Goal: Transaction & Acquisition: Purchase product/service

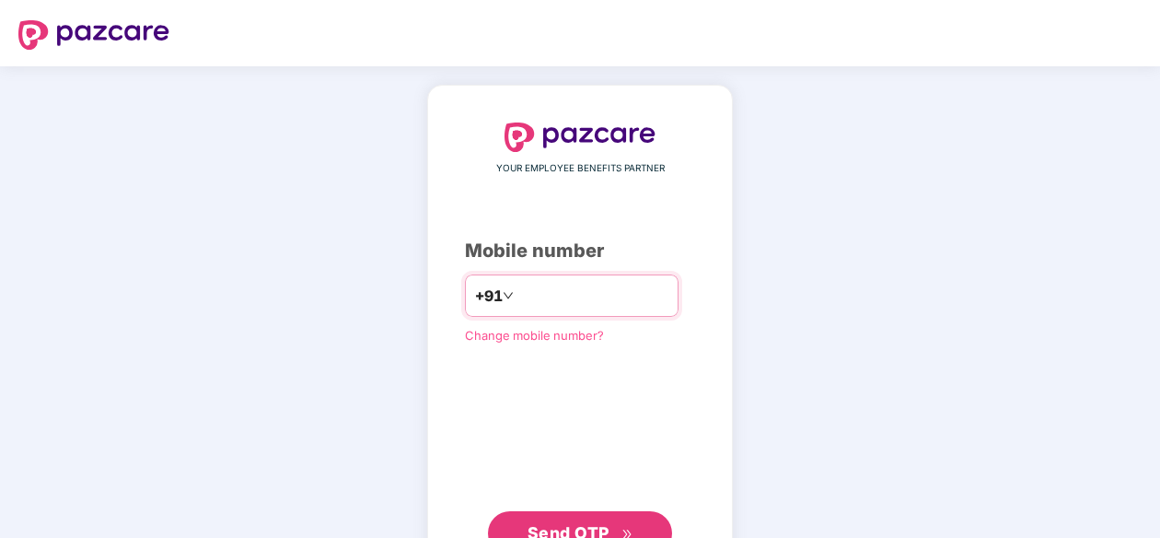
drag, startPoint x: 532, startPoint y: 297, endPoint x: 622, endPoint y: 290, distance: 90.5
click at [534, 295] on input "number" at bounding box center [593, 295] width 151 height 29
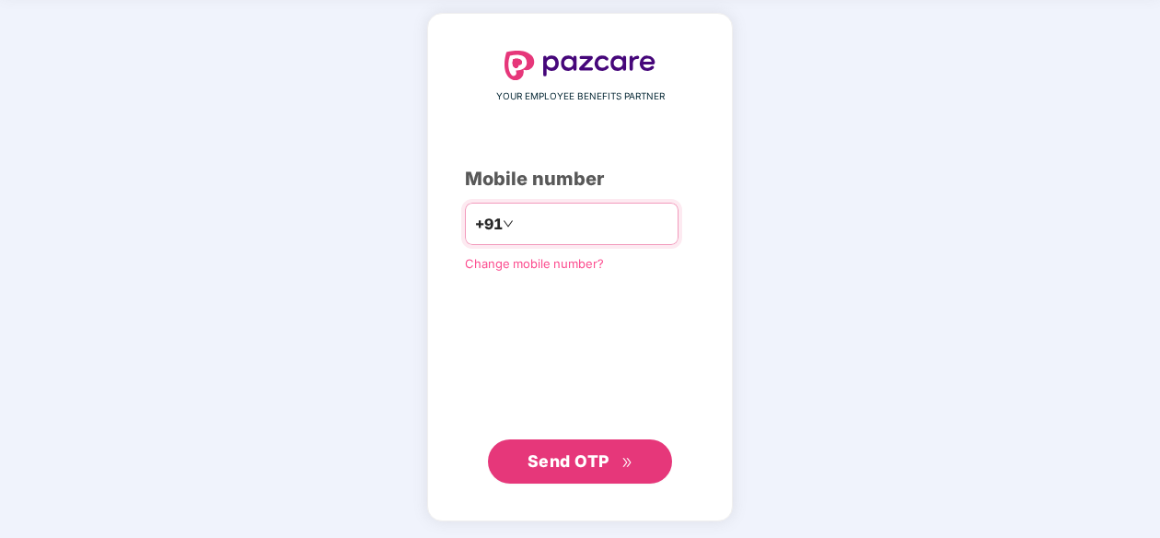
type input "**********"
click at [552, 459] on span "Send OTP" at bounding box center [569, 460] width 82 height 19
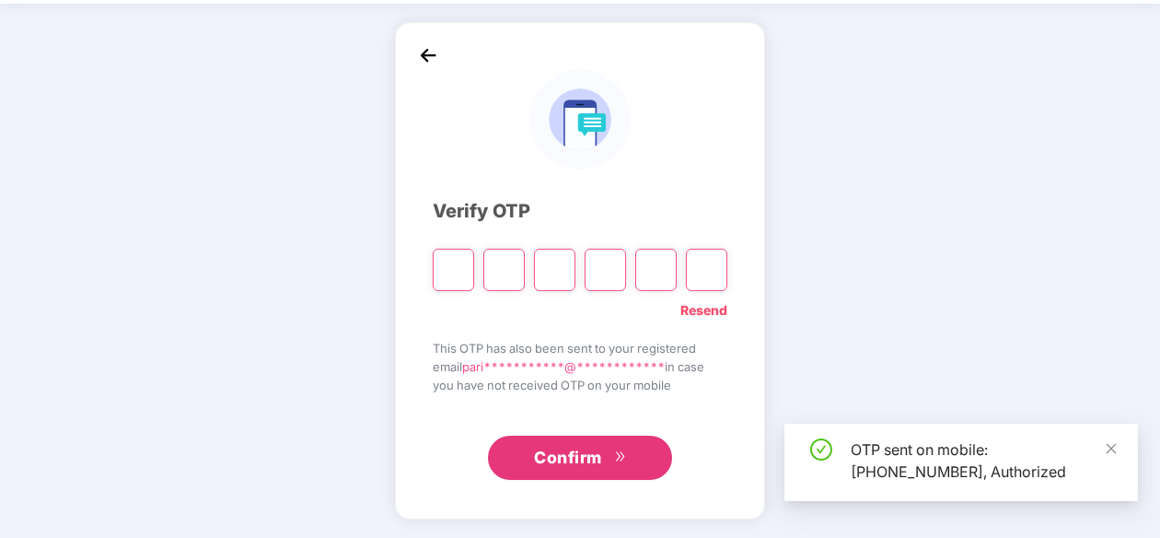
scroll to position [63, 0]
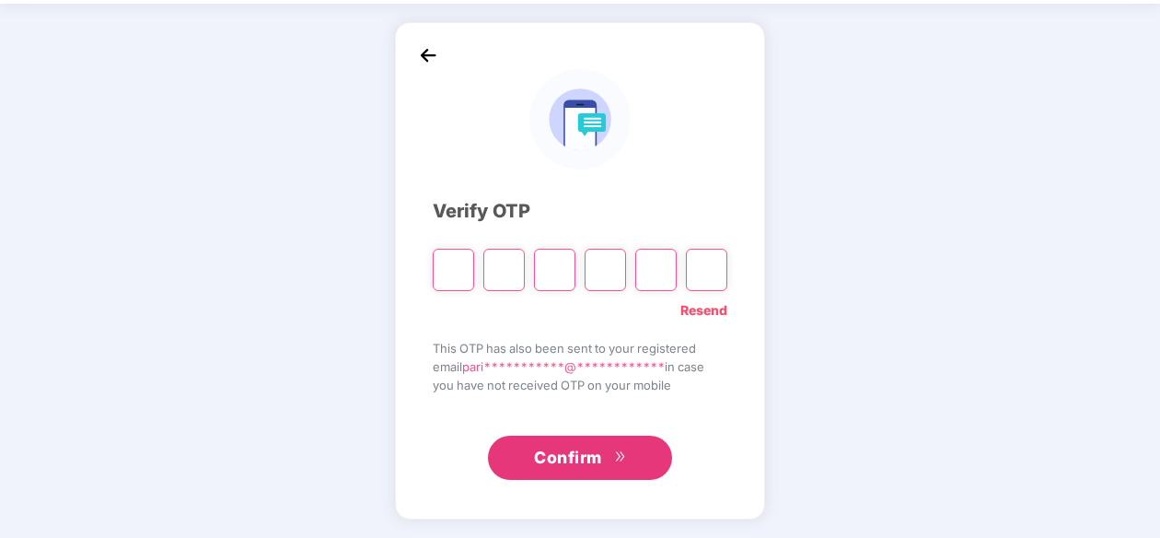
type input "*"
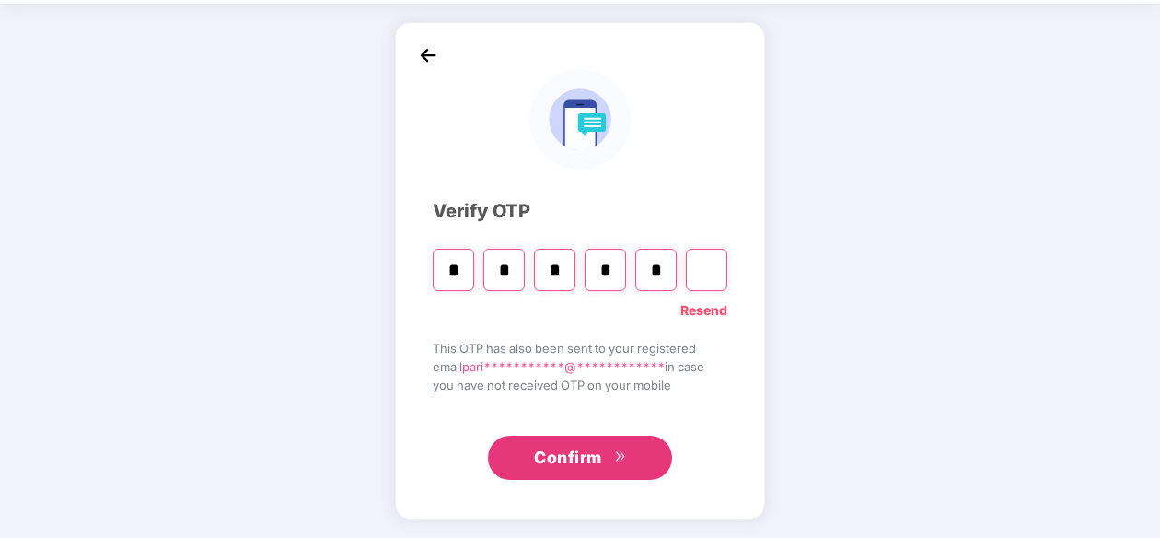
type input "*"
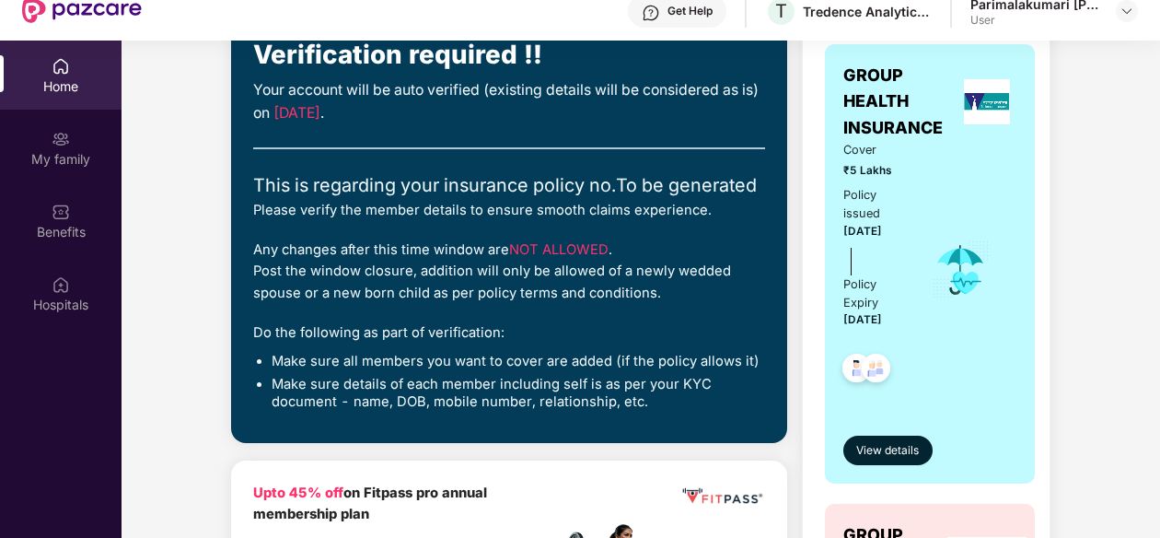
scroll to position [92, 0]
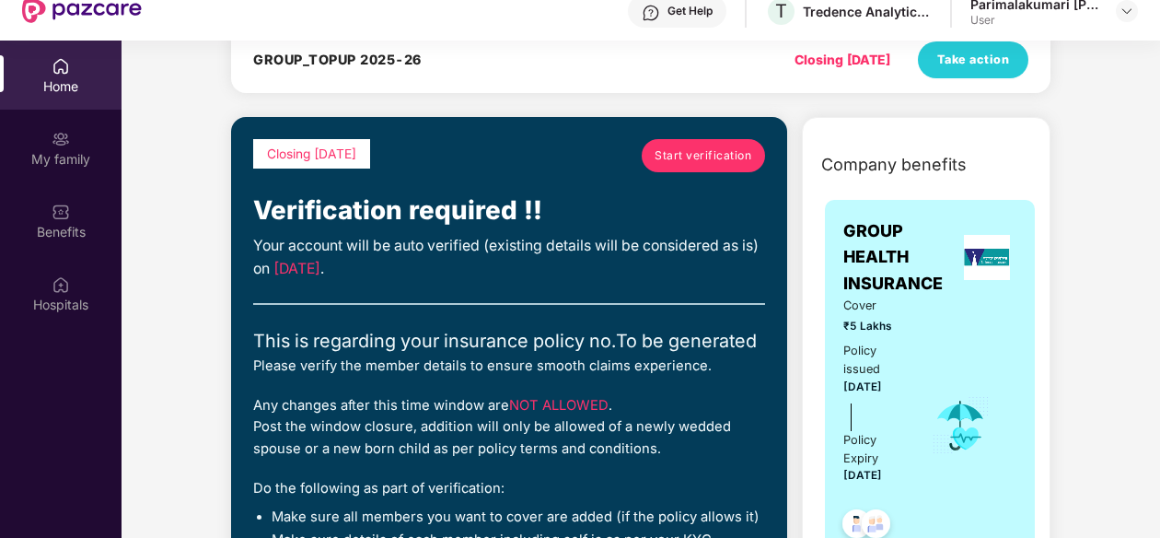
click at [685, 159] on span "Start verification" at bounding box center [703, 154] width 97 height 17
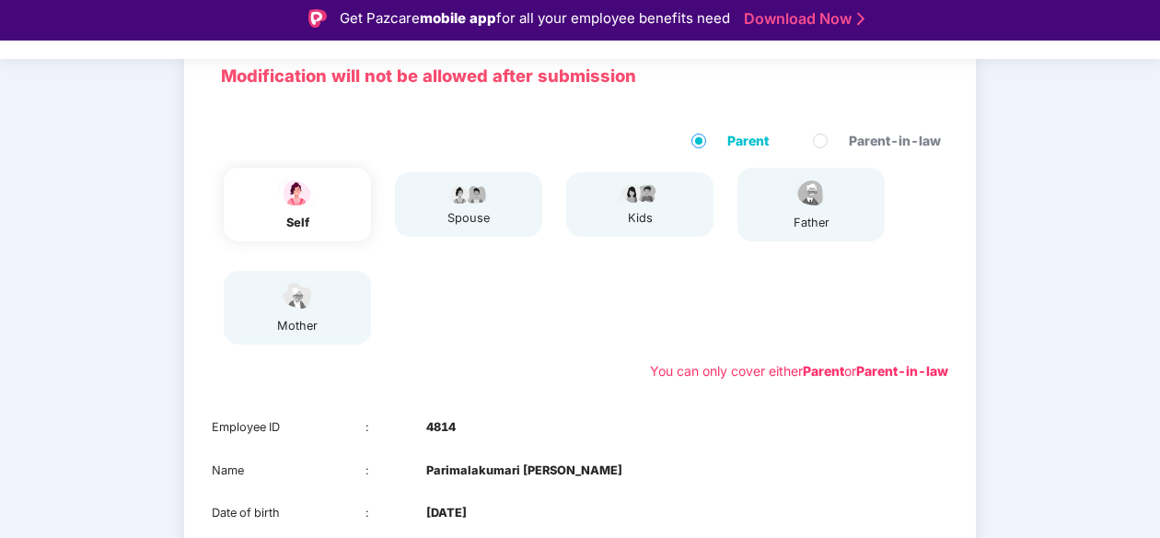
scroll to position [64, 0]
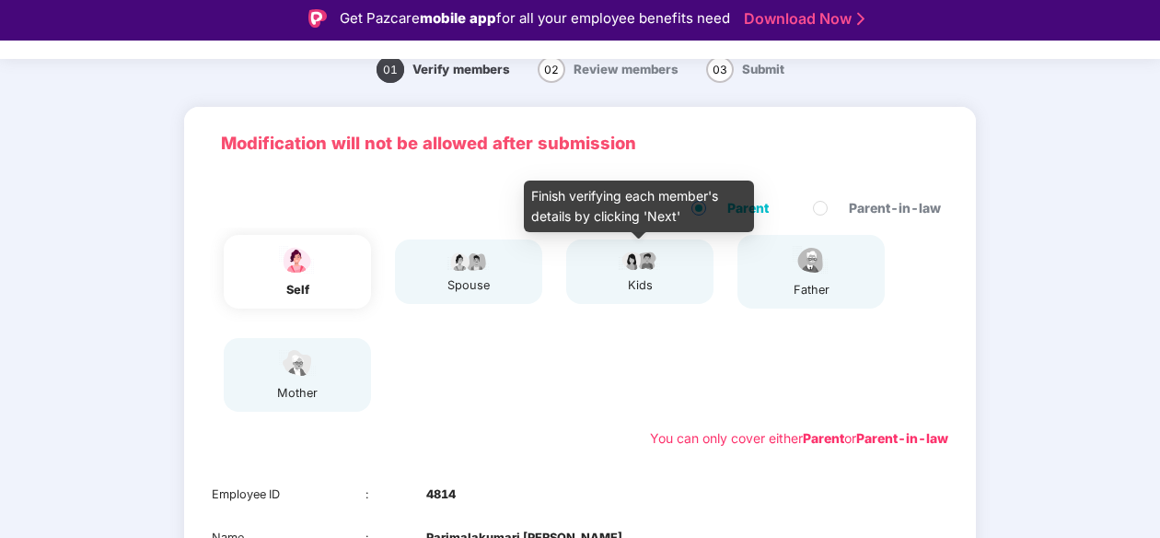
click at [656, 287] on div "kids" at bounding box center [640, 285] width 46 height 18
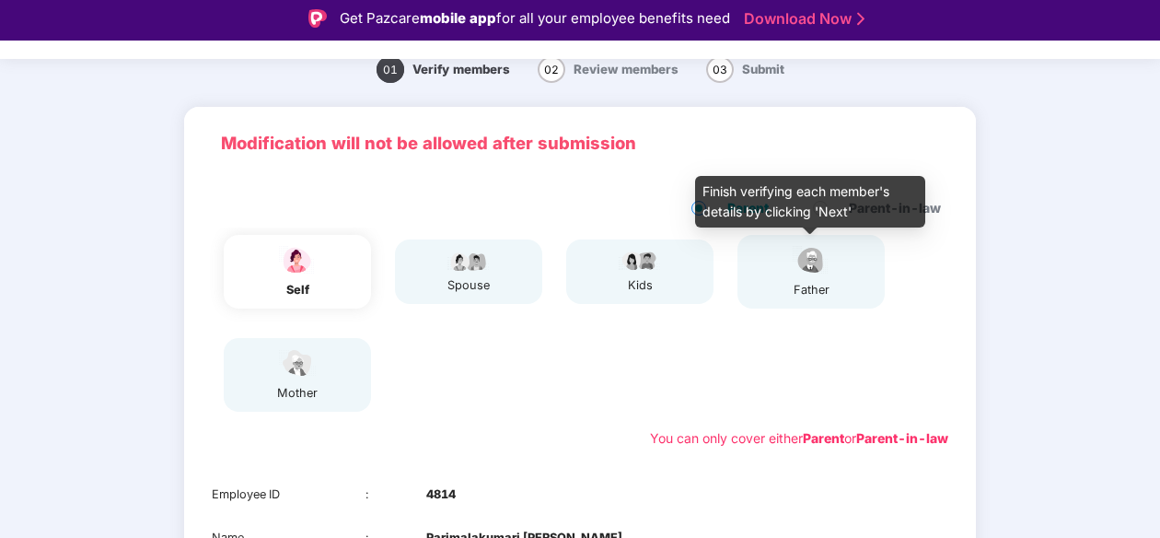
click at [812, 276] on img at bounding box center [811, 260] width 46 height 32
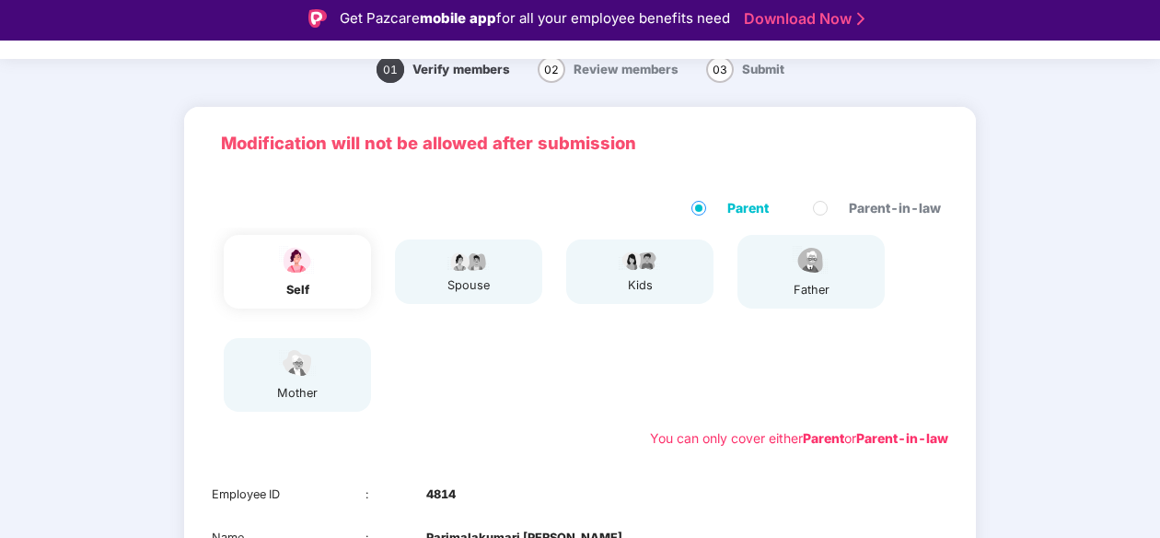
click at [801, 286] on div "father" at bounding box center [811, 290] width 46 height 18
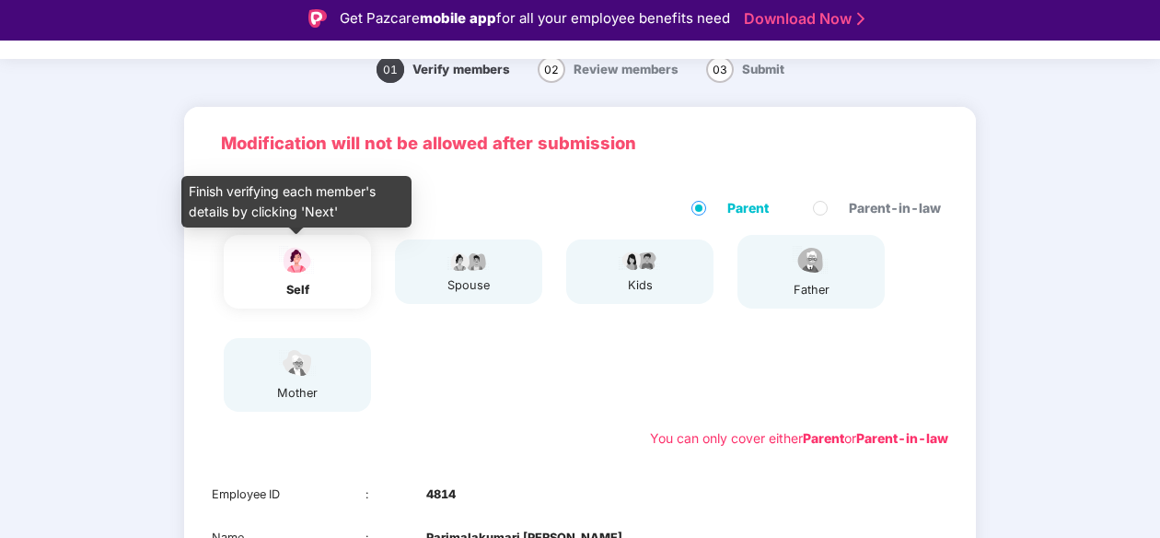
click at [295, 257] on img at bounding box center [297, 260] width 46 height 32
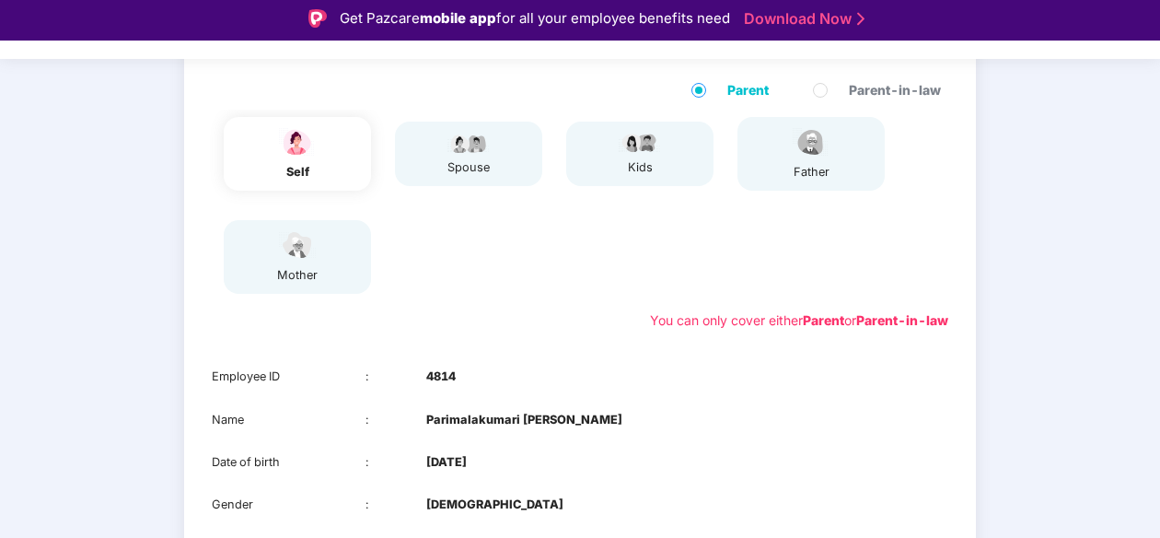
scroll to position [341, 0]
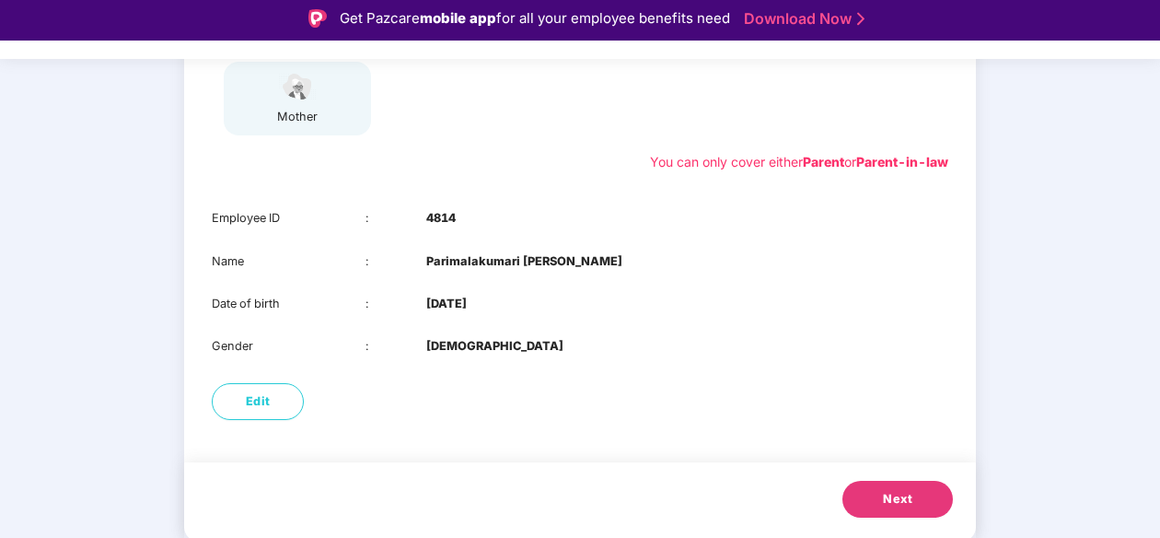
click at [891, 499] on span "Next" at bounding box center [897, 499] width 29 height 18
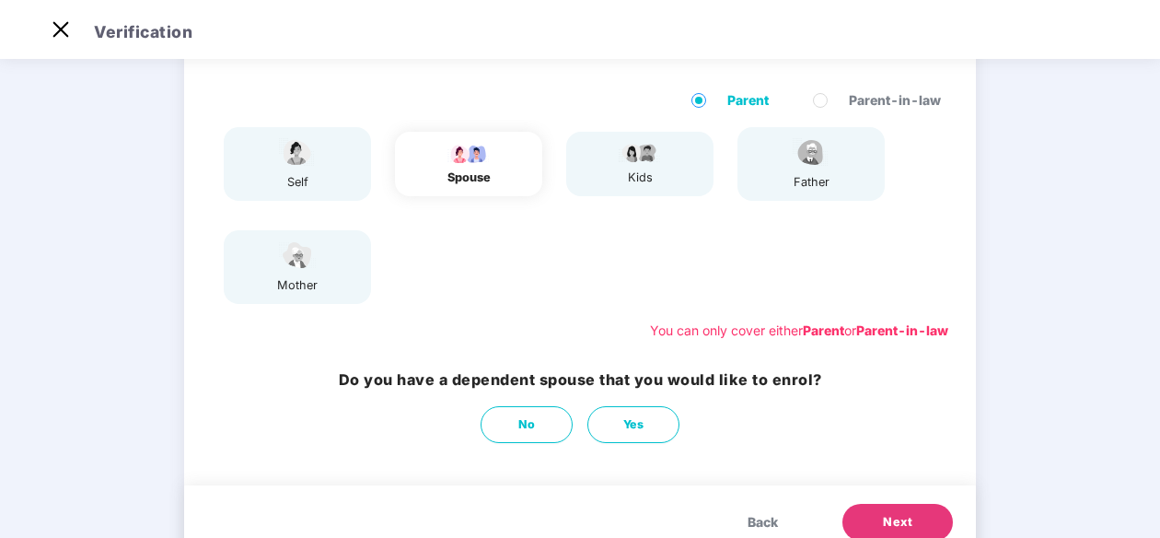
scroll to position [103, 0]
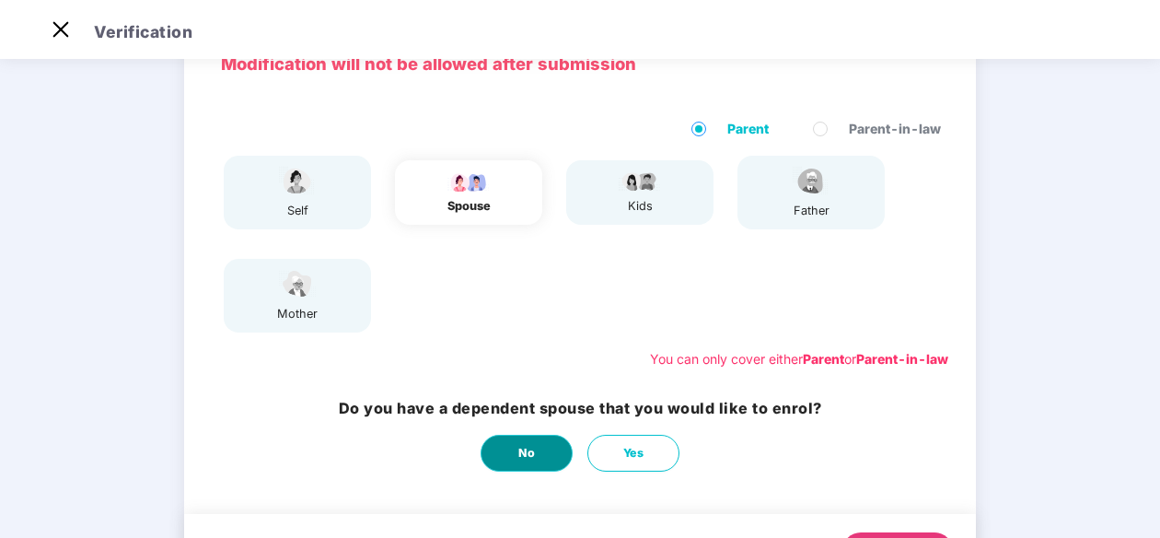
click at [514, 456] on button "No" at bounding box center [527, 453] width 92 height 37
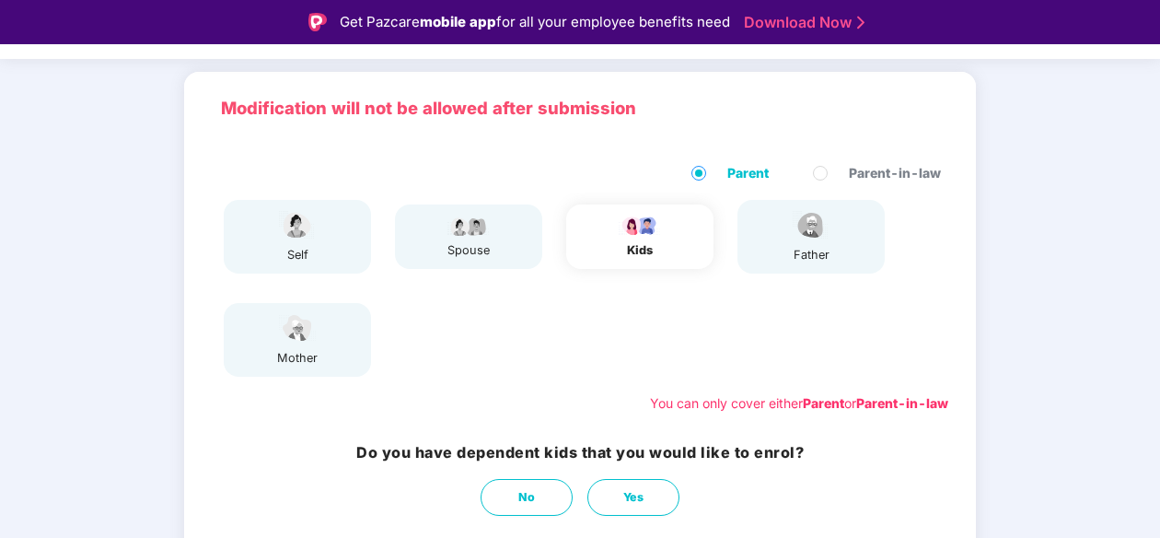
scroll to position [195, 0]
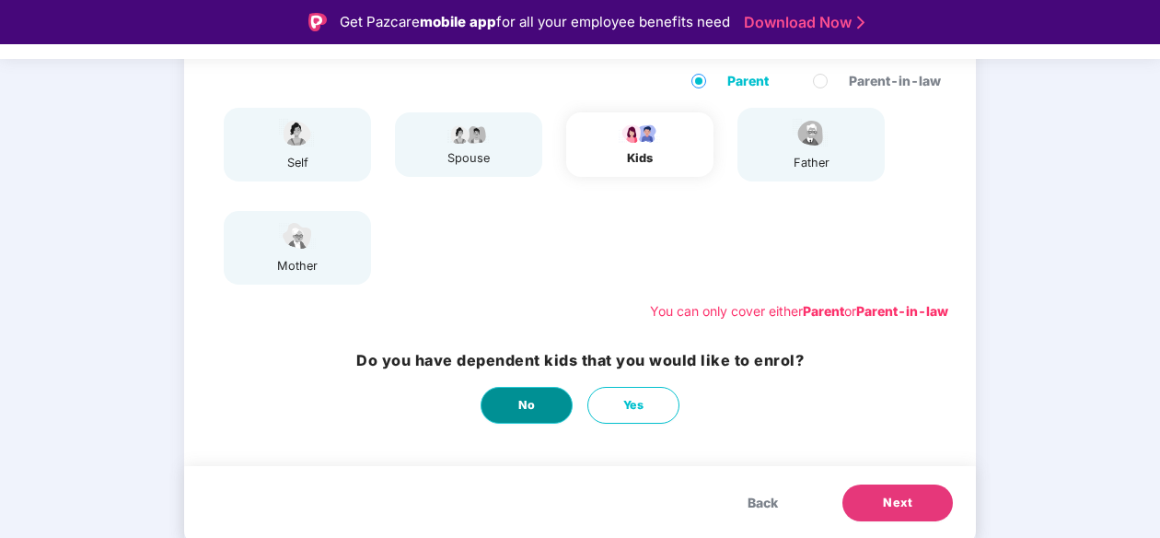
click at [504, 412] on button "No" at bounding box center [527, 405] width 92 height 37
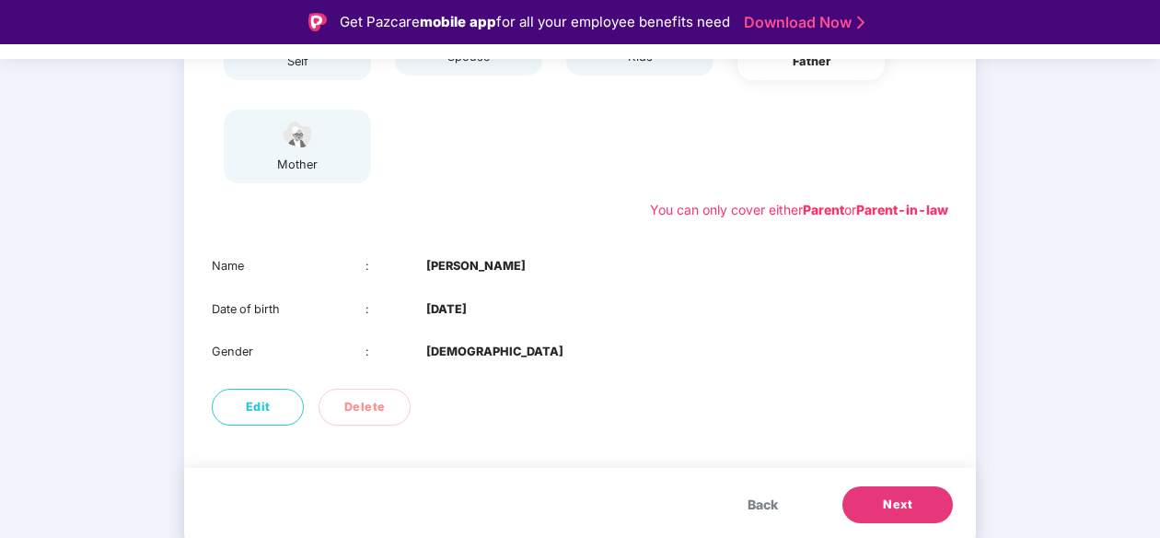
scroll to position [298, 0]
click at [874, 502] on button "Next" at bounding box center [898, 502] width 110 height 37
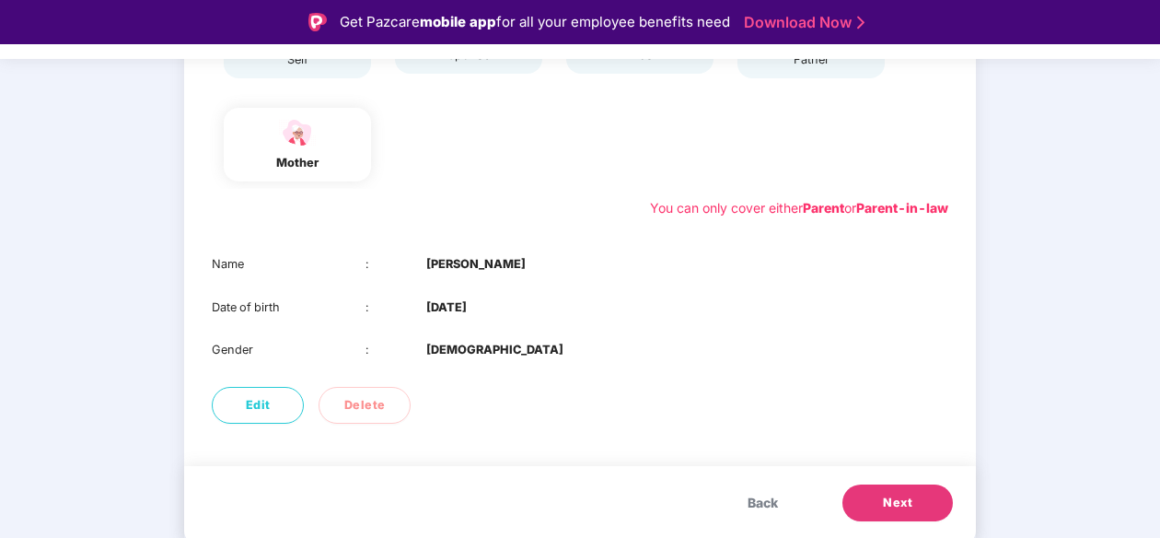
scroll to position [44, 0]
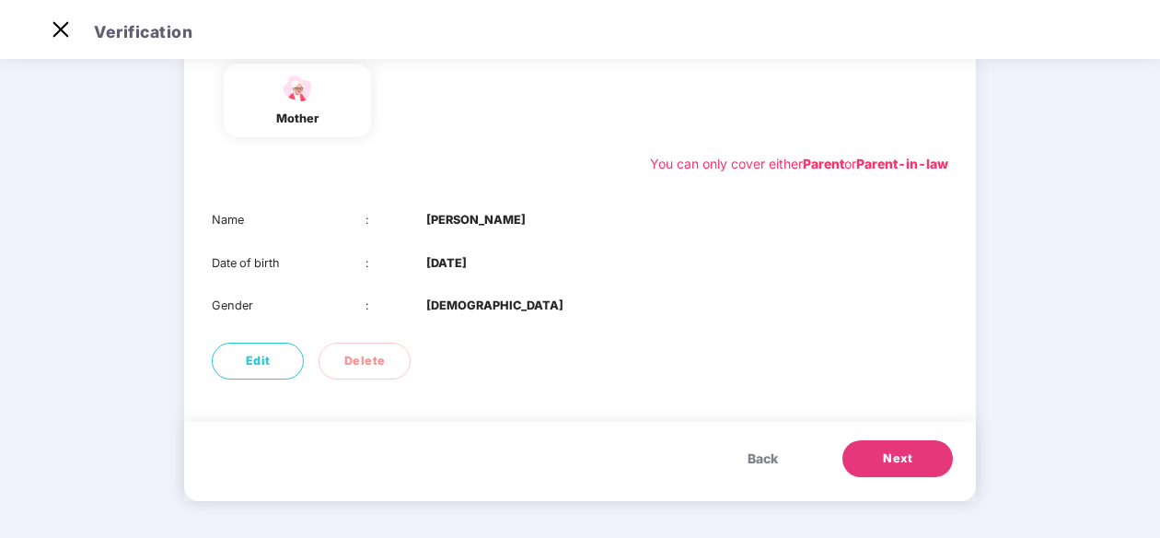
click at [901, 466] on span "Next" at bounding box center [897, 458] width 29 height 18
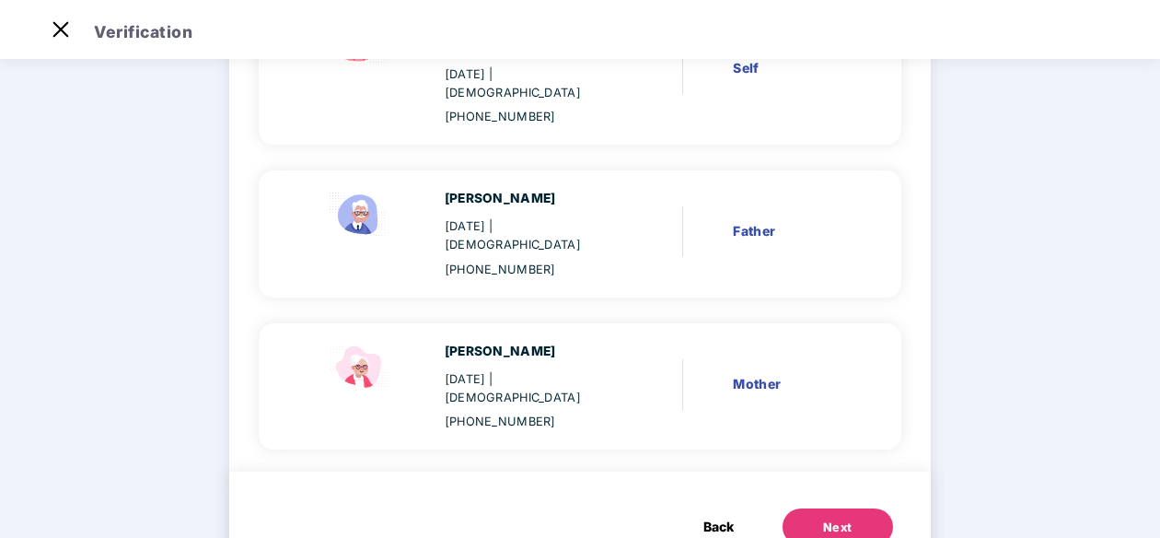
scroll to position [276, 0]
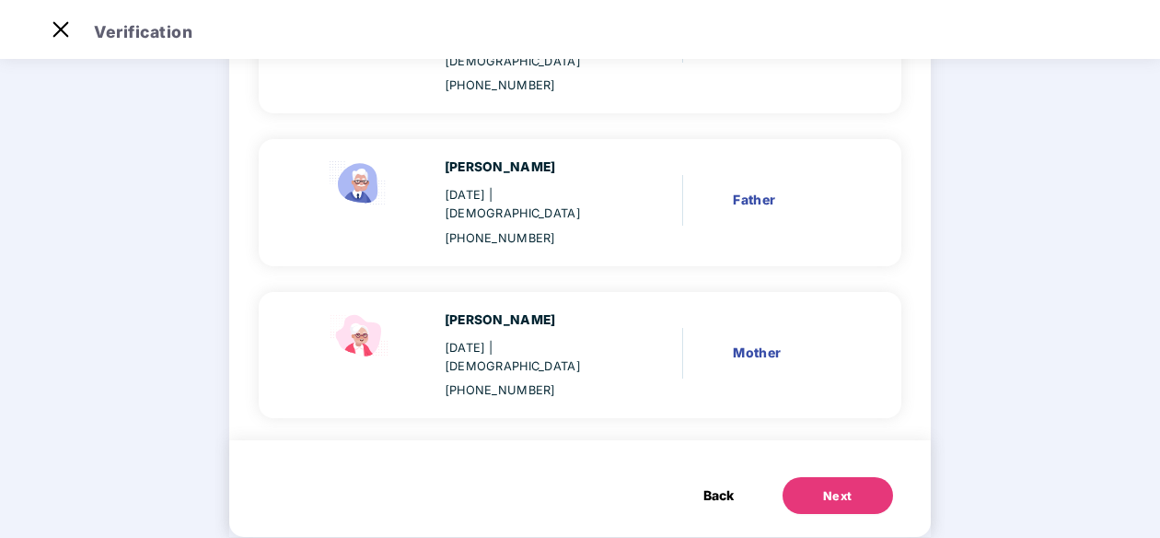
click at [830, 477] on button "Next" at bounding box center [838, 495] width 110 height 37
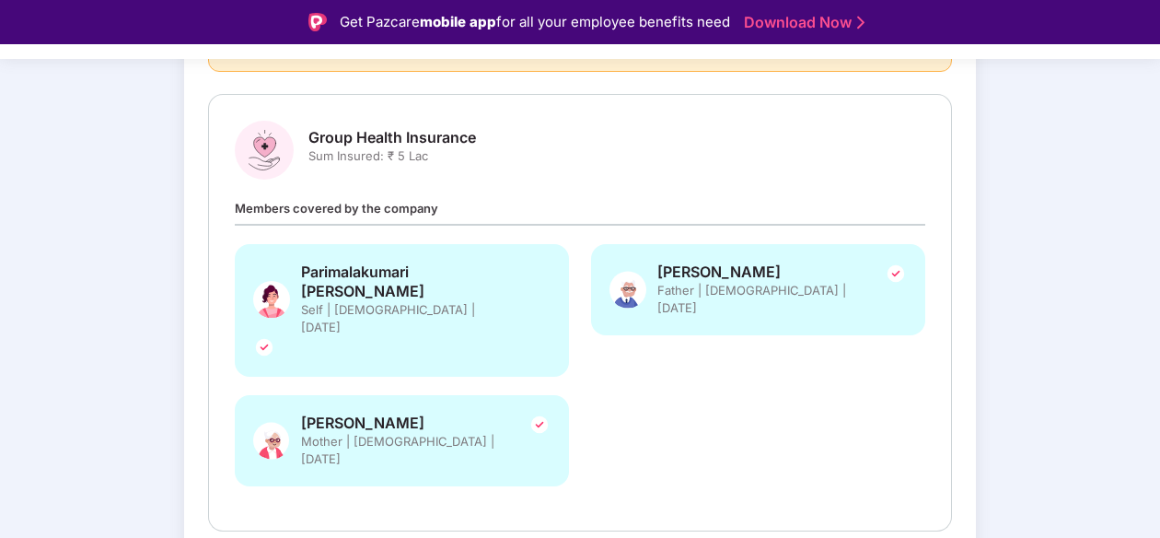
scroll to position [245, 0]
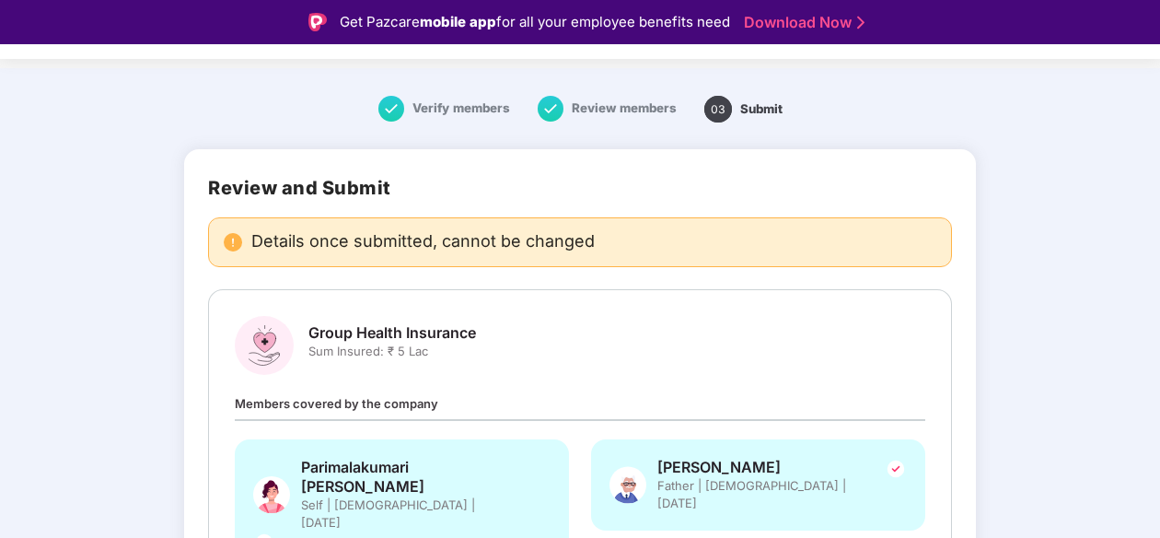
scroll to position [0, 0]
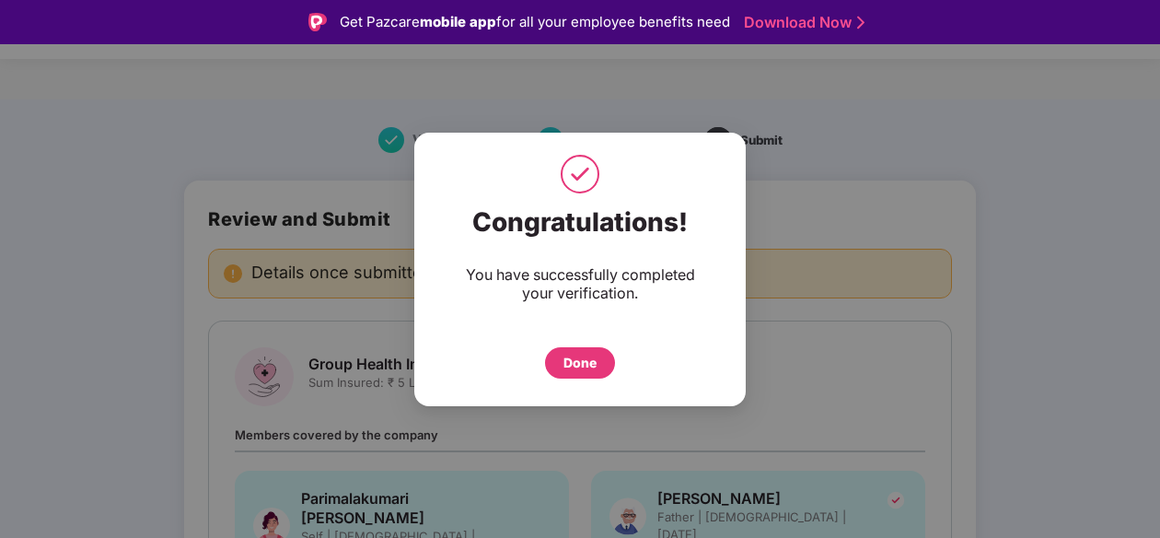
click at [573, 375] on div "Done" at bounding box center [580, 362] width 70 height 31
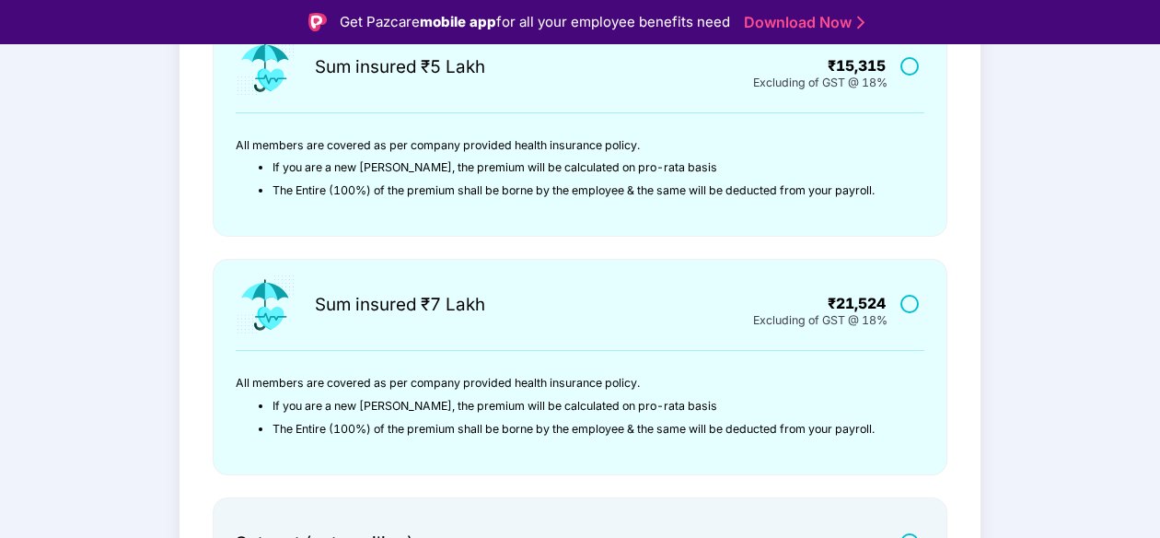
scroll to position [490, 0]
click at [907, 307] on label at bounding box center [912, 304] width 23 height 16
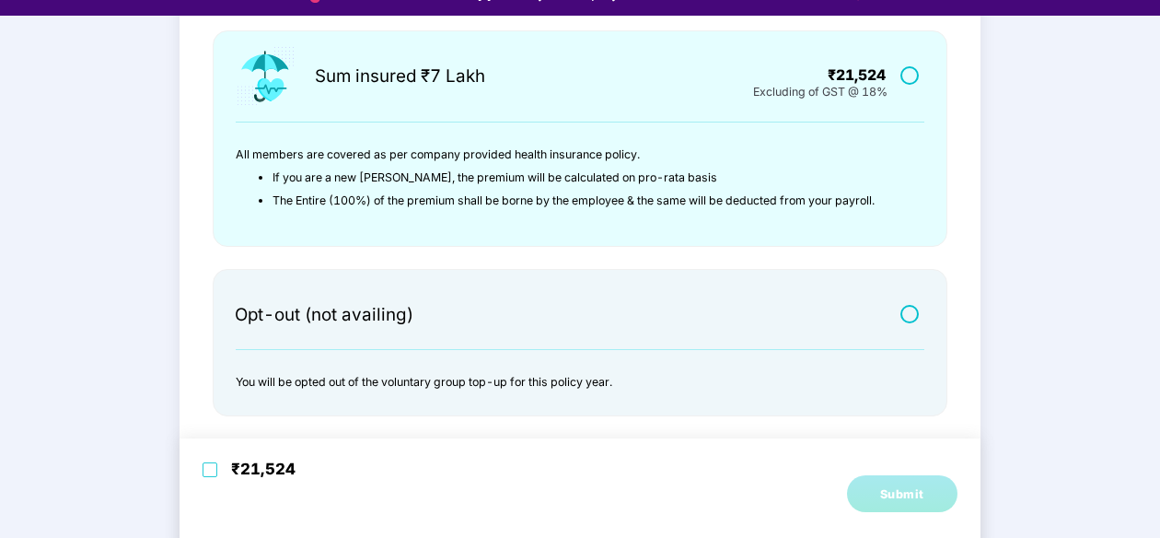
scroll to position [44, 0]
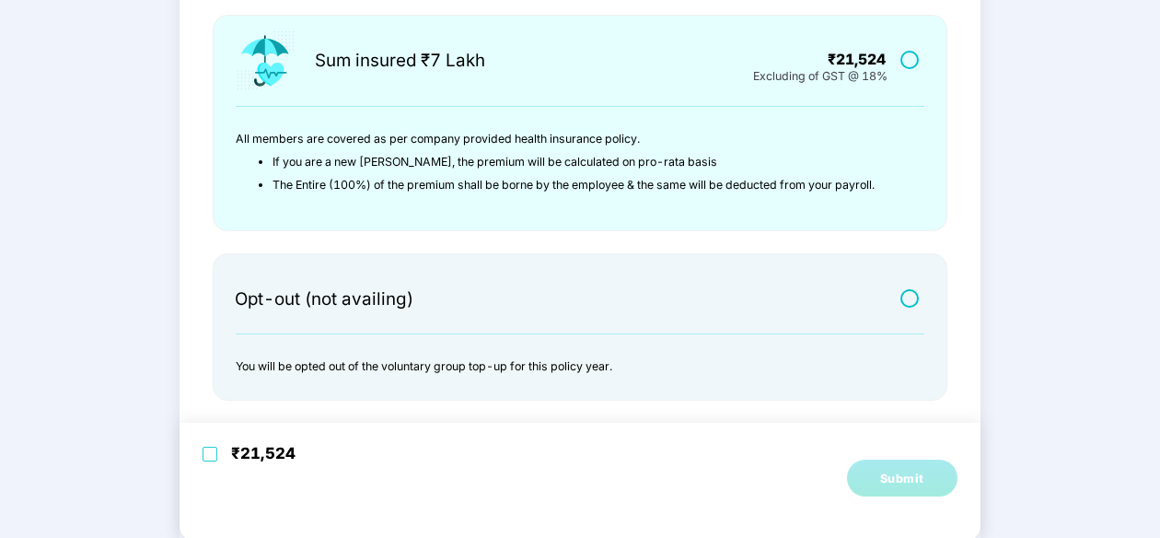
click at [232, 458] on div "₹21,524" at bounding box center [263, 453] width 64 height 18
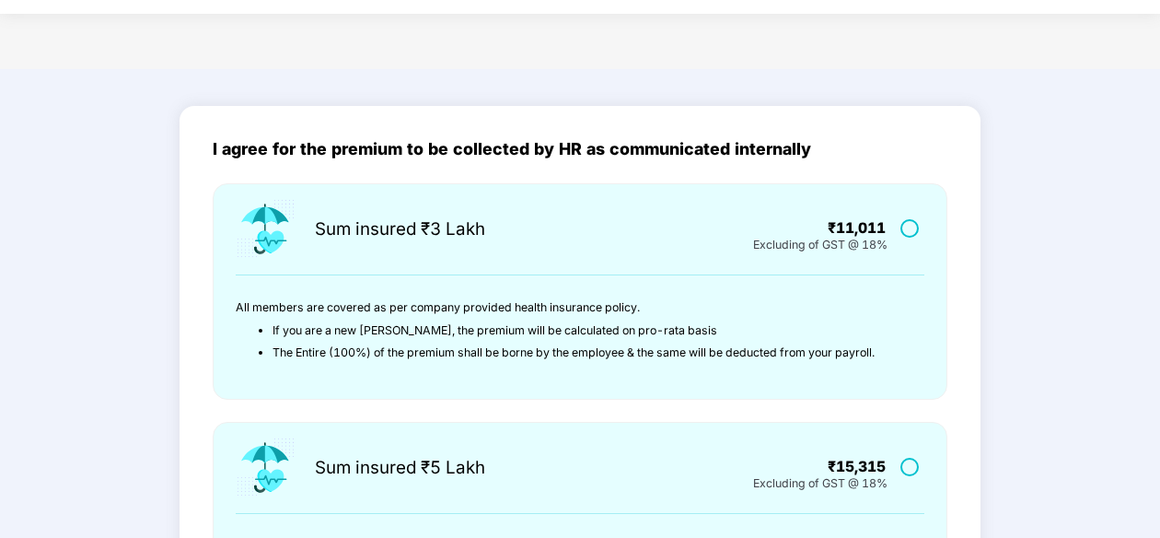
scroll to position [0, 0]
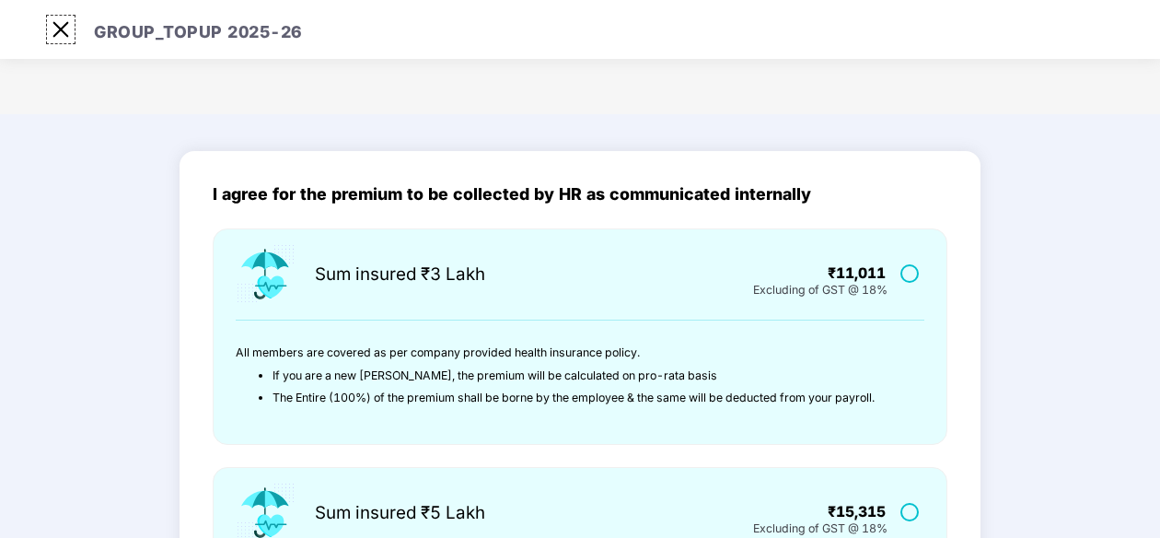
click at [64, 33] on img at bounding box center [60, 29] width 29 height 29
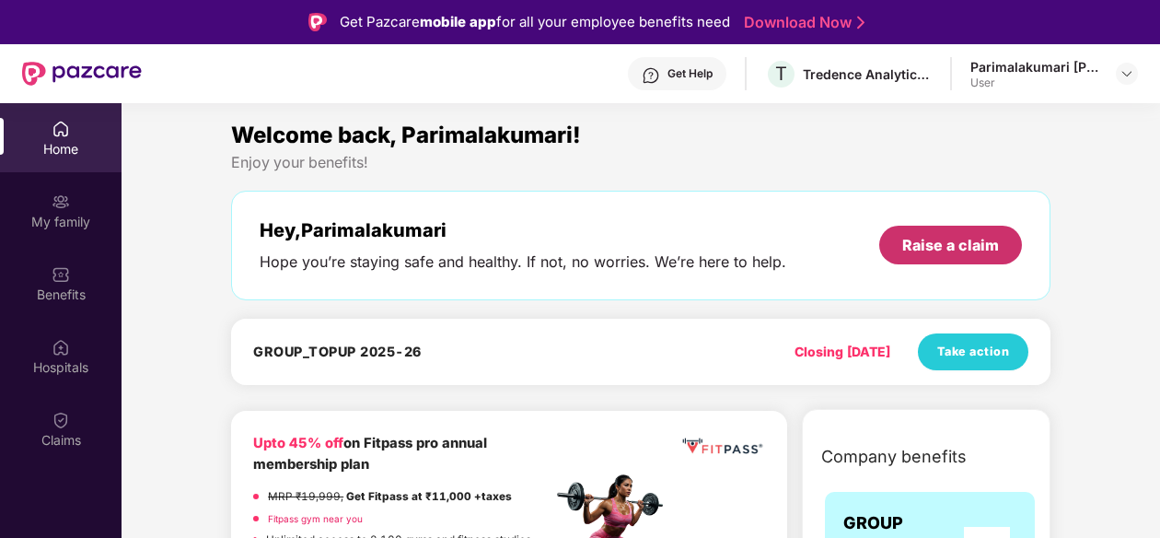
click at [927, 244] on div "Raise a claim" at bounding box center [950, 245] width 97 height 20
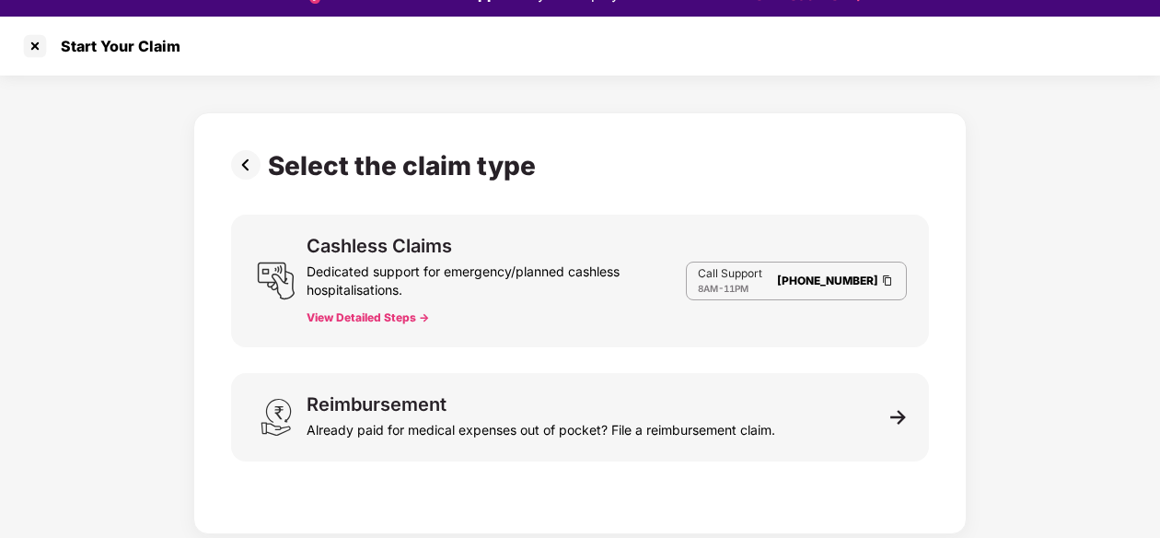
scroll to position [44, 0]
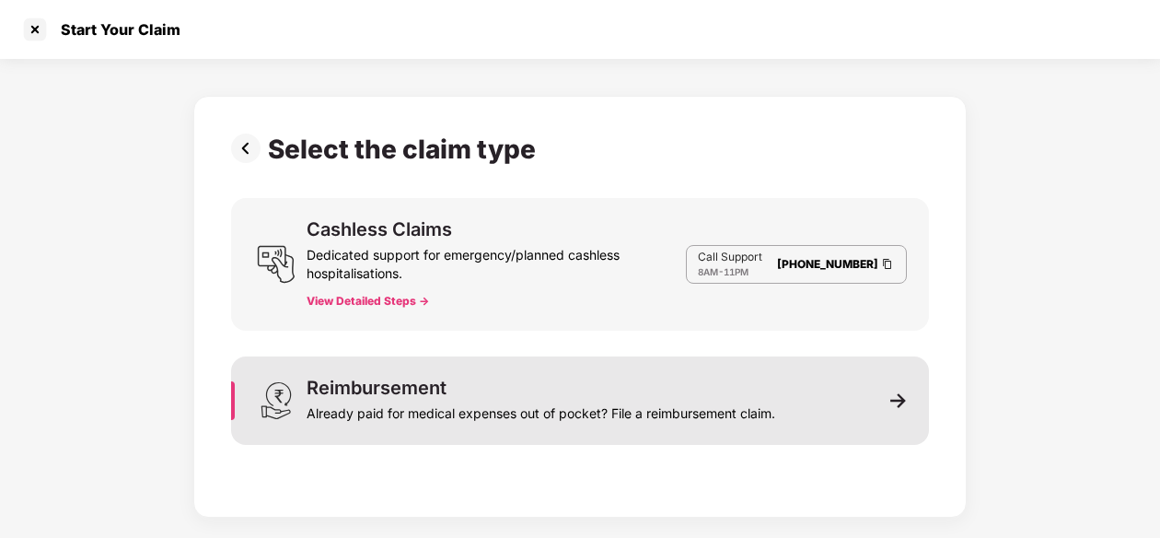
click at [837, 402] on div "Reimbursement Already paid for medical expenses out of pocket? File a reimburse…" at bounding box center [580, 400] width 698 height 88
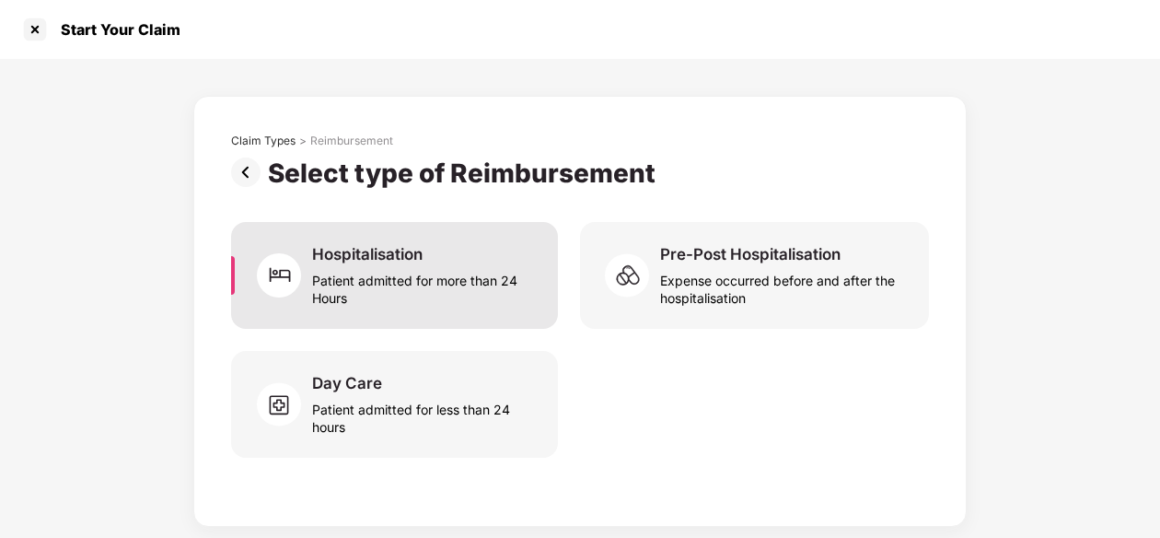
click at [414, 275] on div "Patient admitted for more than 24 Hours" at bounding box center [424, 285] width 224 height 42
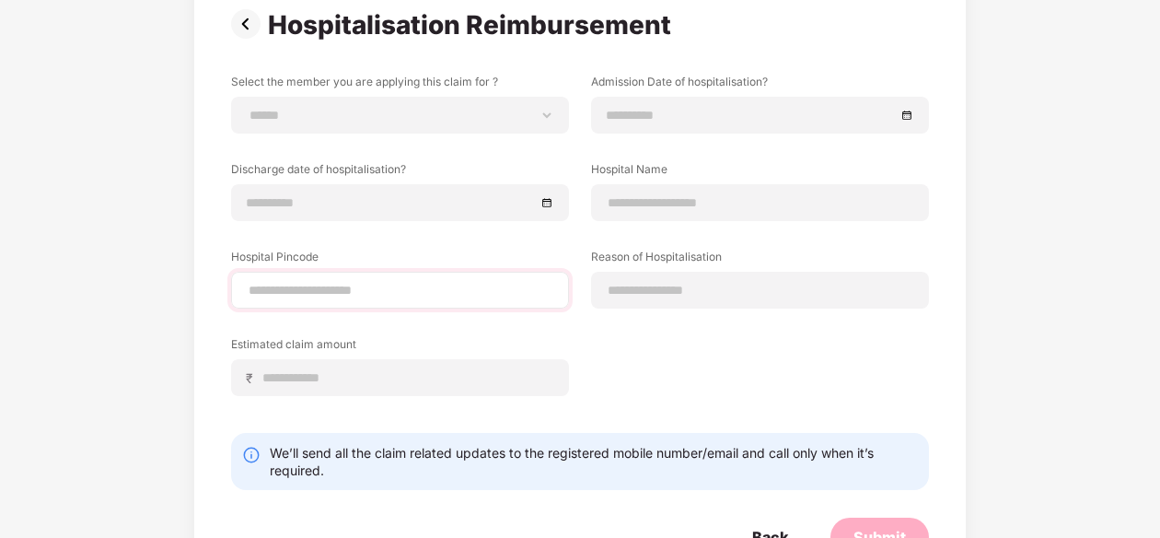
scroll to position [121, 0]
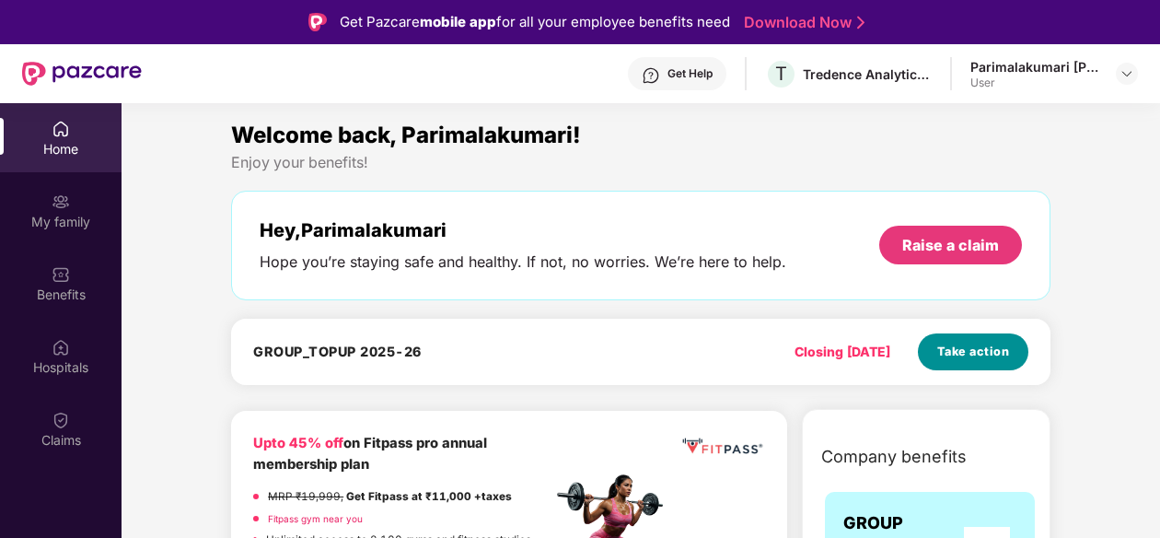
click at [943, 349] on span "Take action" at bounding box center [973, 352] width 73 height 18
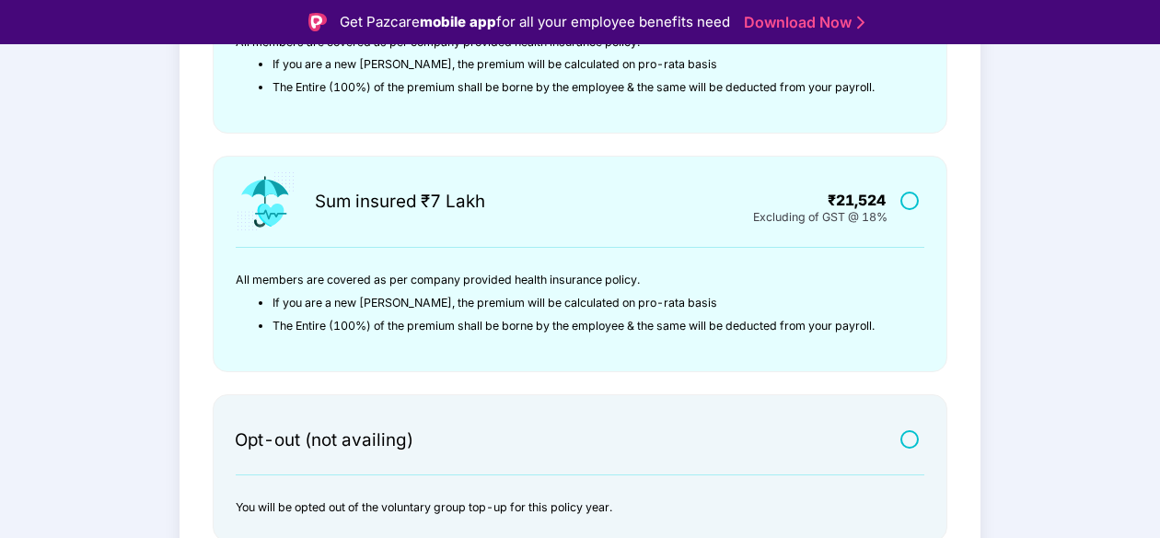
scroll to position [674, 0]
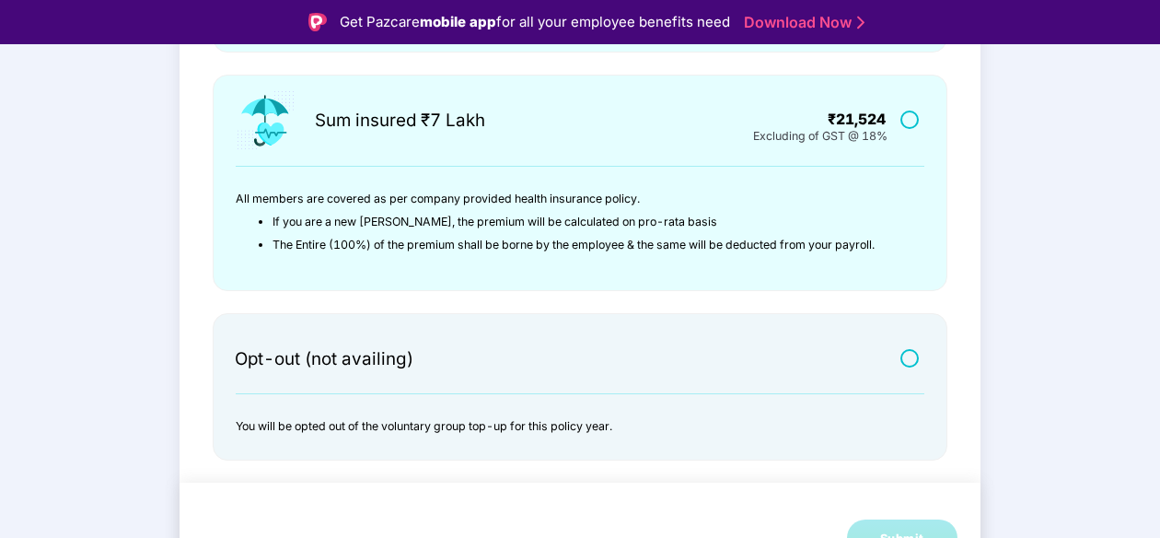
click at [906, 124] on label at bounding box center [912, 119] width 23 height 16
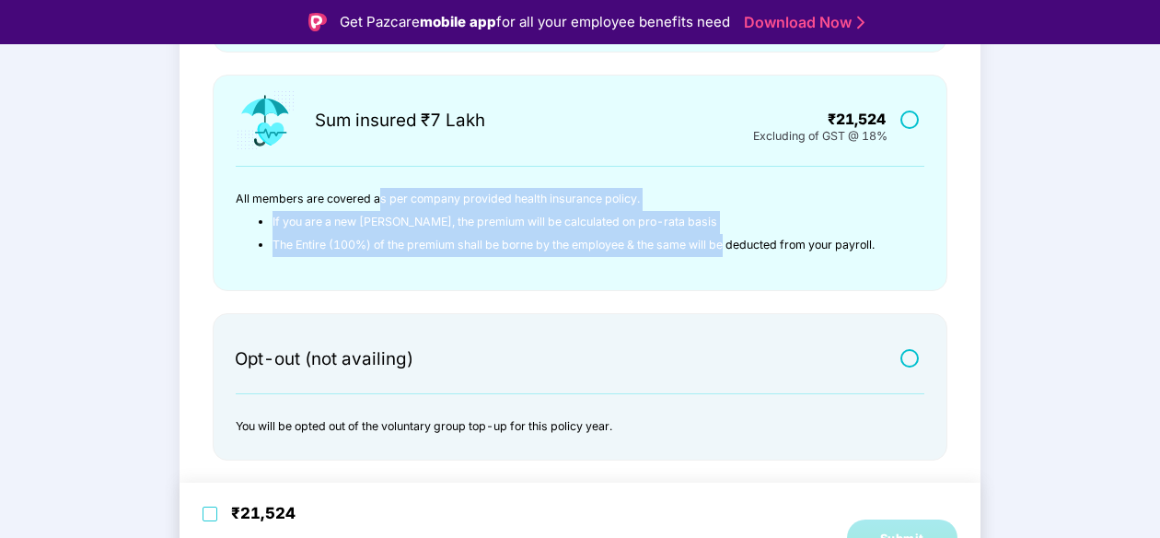
drag, startPoint x: 379, startPoint y: 204, endPoint x: 729, endPoint y: 252, distance: 353.3
click at [729, 252] on div "All members are covered as per company provided health insurance policy. If you…" at bounding box center [569, 222] width 666 height 68
click at [398, 251] on li "The Entire (100%) of the premium shall be borne by the employee & the same will…" at bounding box center [587, 245] width 629 height 23
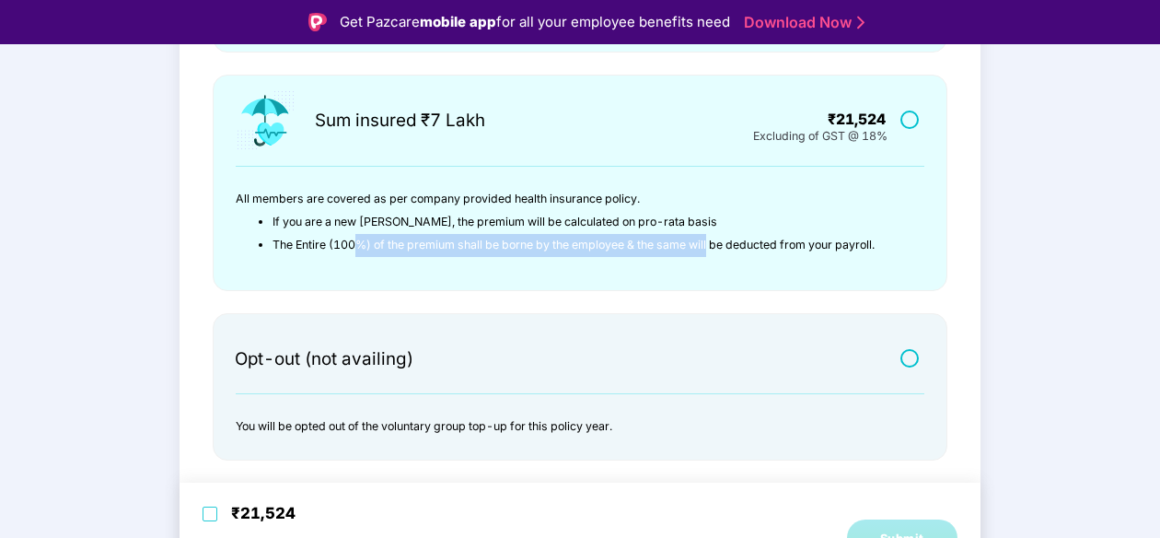
drag, startPoint x: 357, startPoint y: 246, endPoint x: 681, endPoint y: 245, distance: 324.1
click at [715, 245] on li "The Entire (100%) of the premium shall be borne by the employee & the same will…" at bounding box center [587, 245] width 629 height 23
click at [534, 247] on li "The Entire (100%) of the premium shall be borne by the employee & the same will…" at bounding box center [587, 245] width 629 height 23
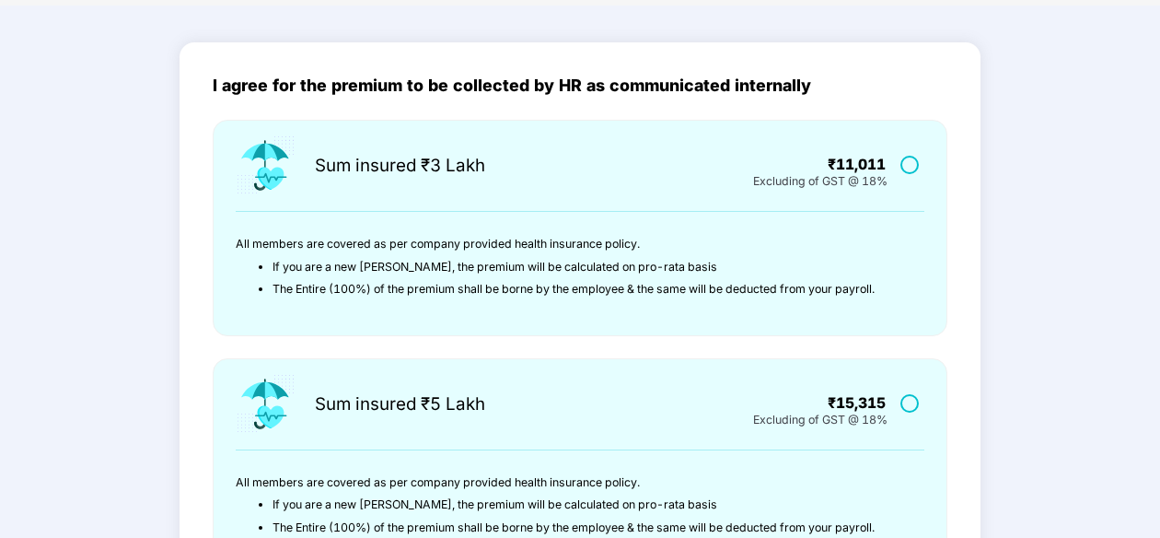
scroll to position [0, 0]
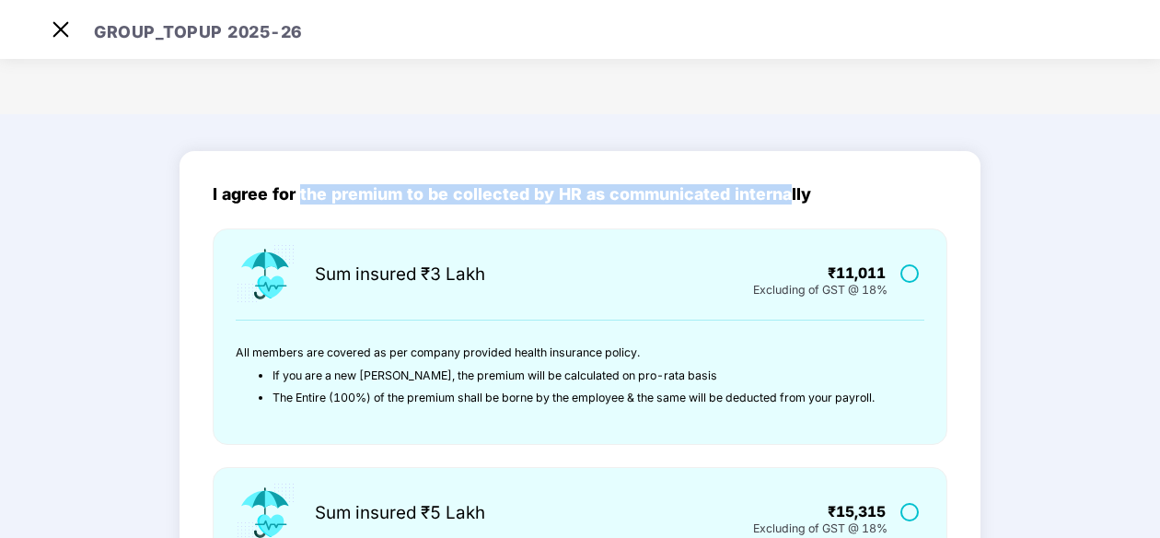
drag, startPoint x: 298, startPoint y: 201, endPoint x: 788, endPoint y: 208, distance: 489.9
click at [791, 208] on div "I agree for the premium to be collected by HR as communicated internally" at bounding box center [580, 206] width 735 height 43
click at [687, 110] on main "GROUP_TOPUP 2025-26 I agree for the premium to be collected by HR as communicat…" at bounding box center [580, 269] width 1160 height 538
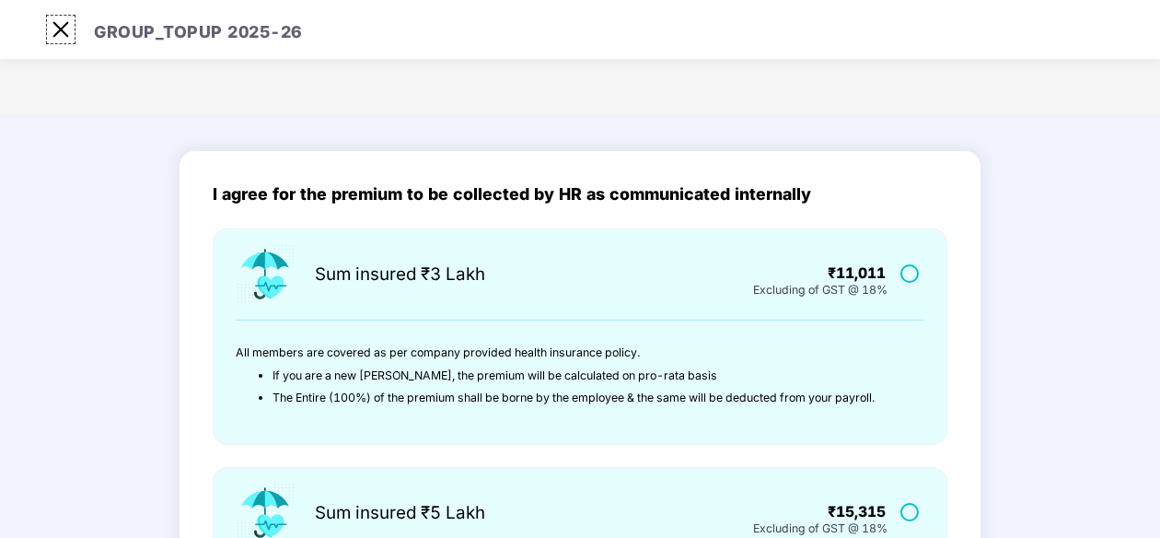
click at [62, 19] on img at bounding box center [60, 29] width 29 height 29
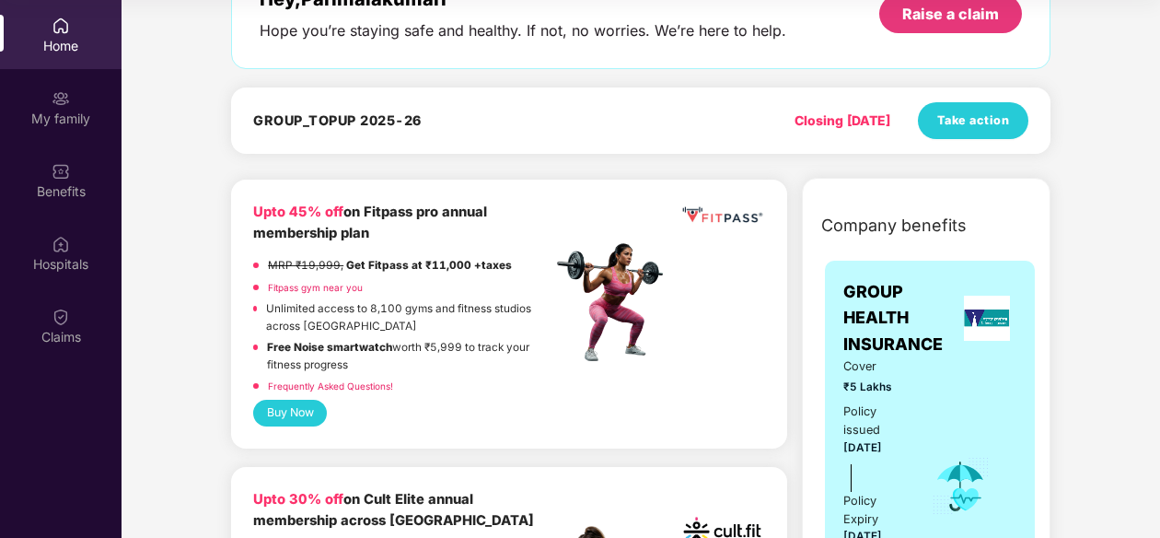
scroll to position [368, 0]
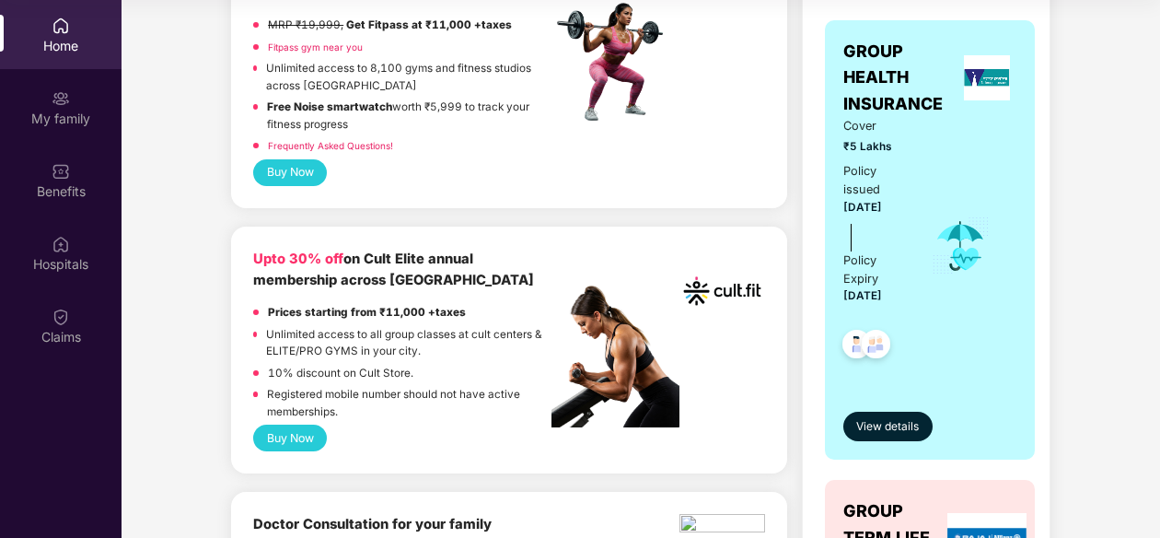
click at [295, 437] on button "Buy Now" at bounding box center [290, 438] width 74 height 27
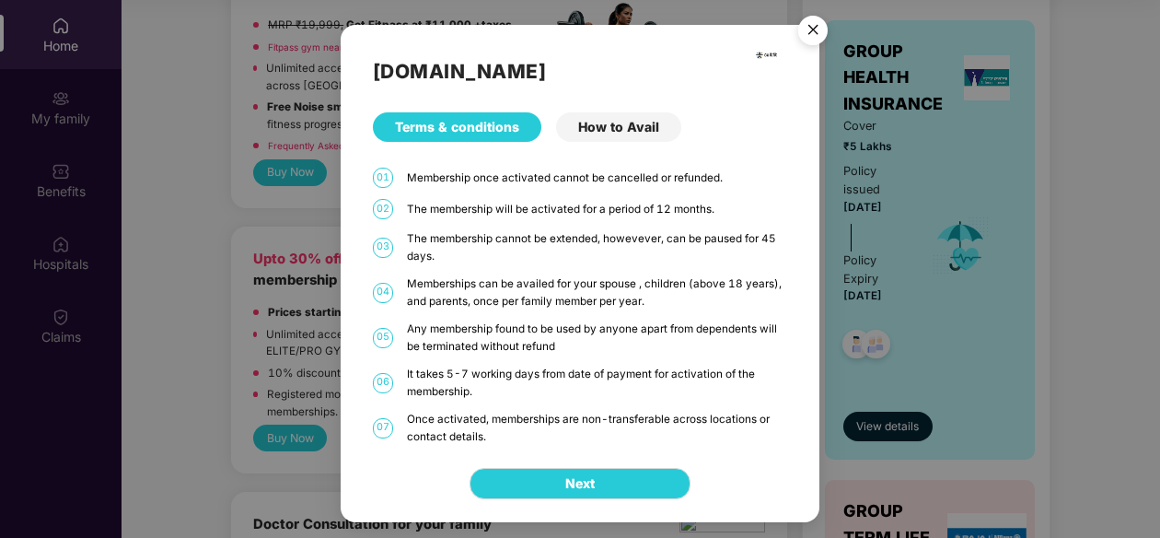
click at [808, 28] on img "Close" at bounding box center [813, 33] width 52 height 52
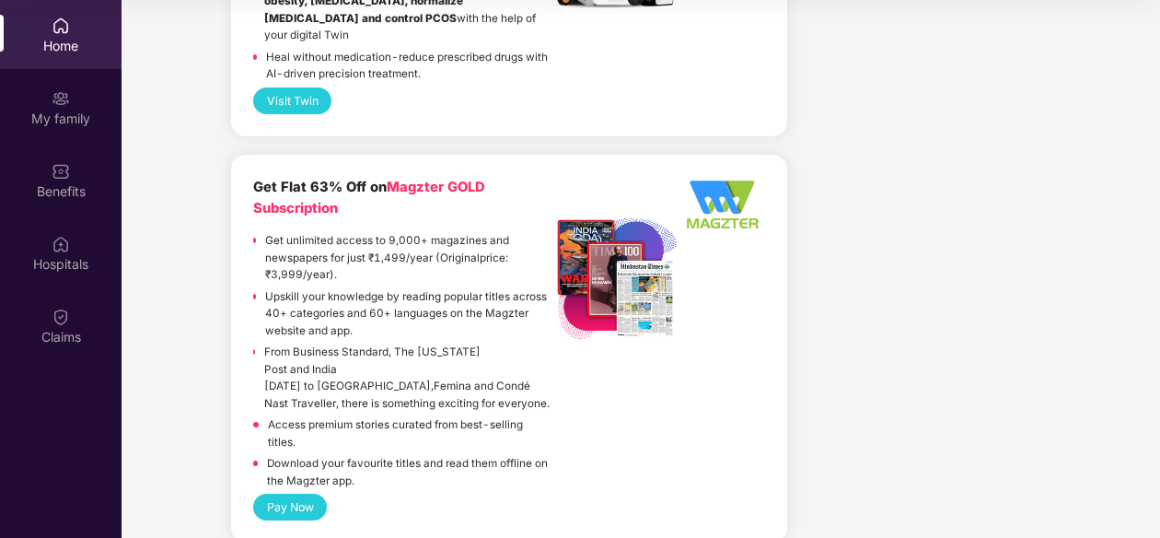
scroll to position [4233, 0]
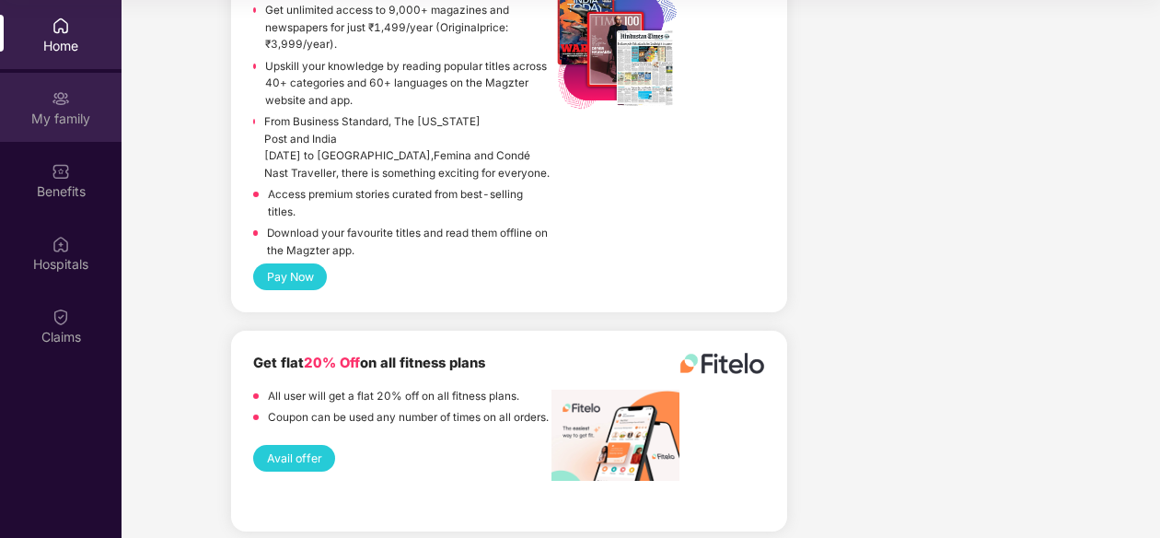
click at [61, 121] on div "My family" at bounding box center [61, 119] width 122 height 18
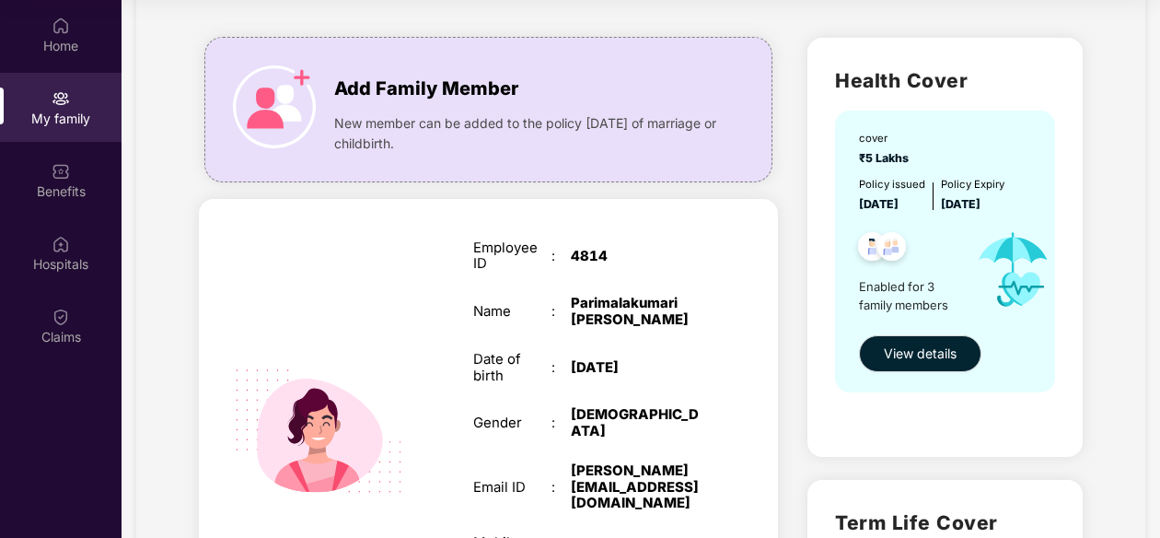
scroll to position [0, 0]
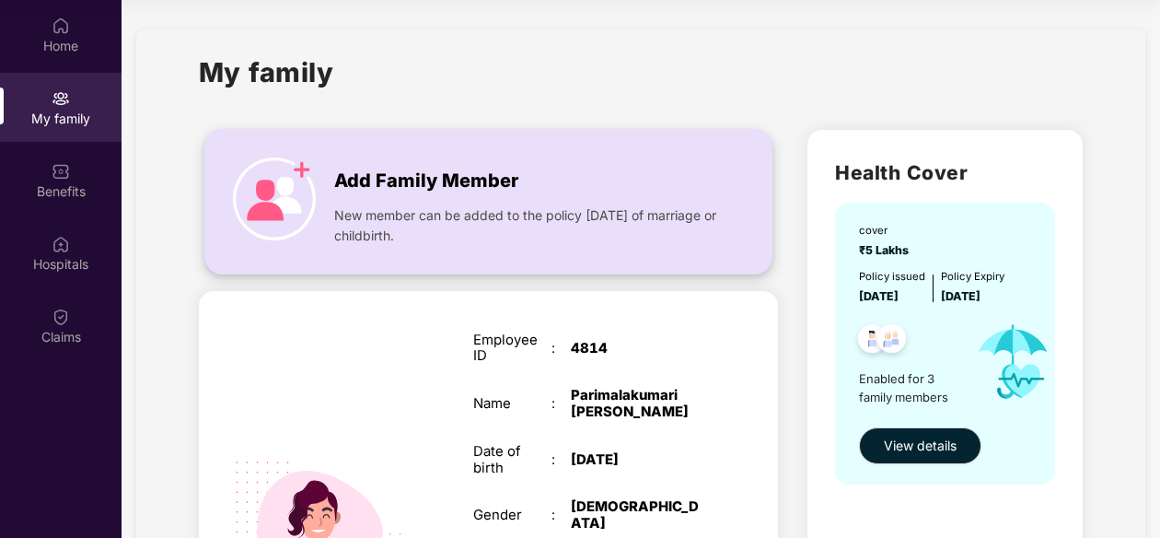
click at [300, 171] on img at bounding box center [274, 198] width 83 height 83
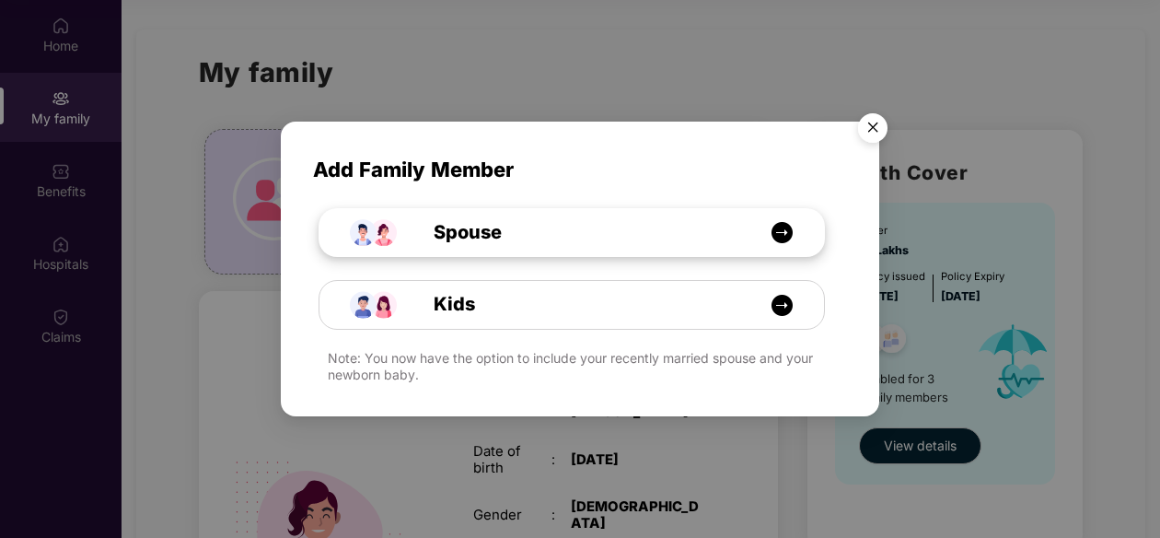
click at [468, 240] on span "Spouse" at bounding box center [447, 232] width 110 height 29
select select "****"
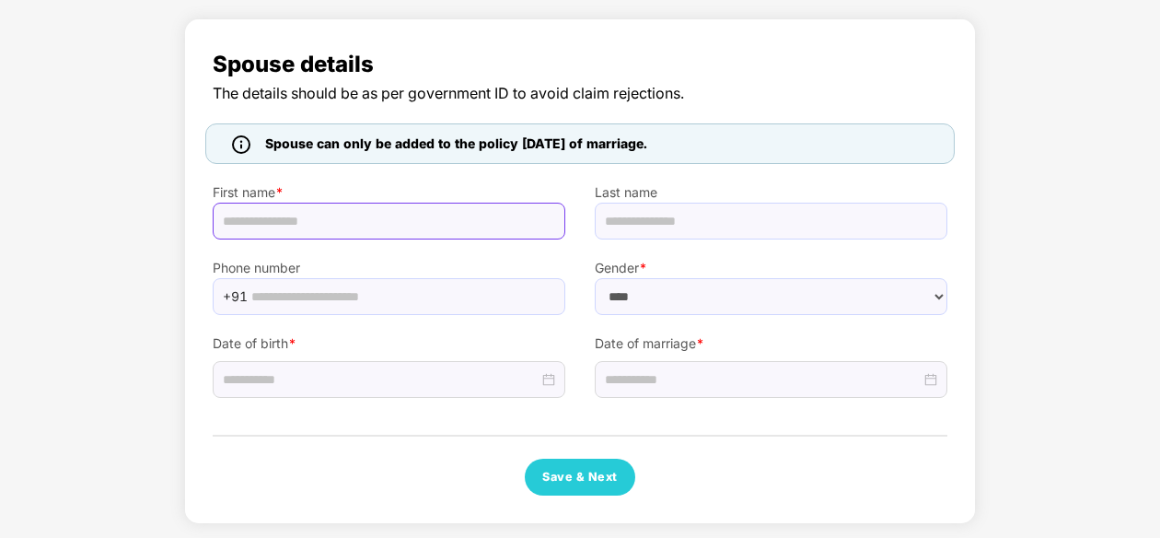
click at [279, 220] on input "text" at bounding box center [389, 221] width 353 height 37
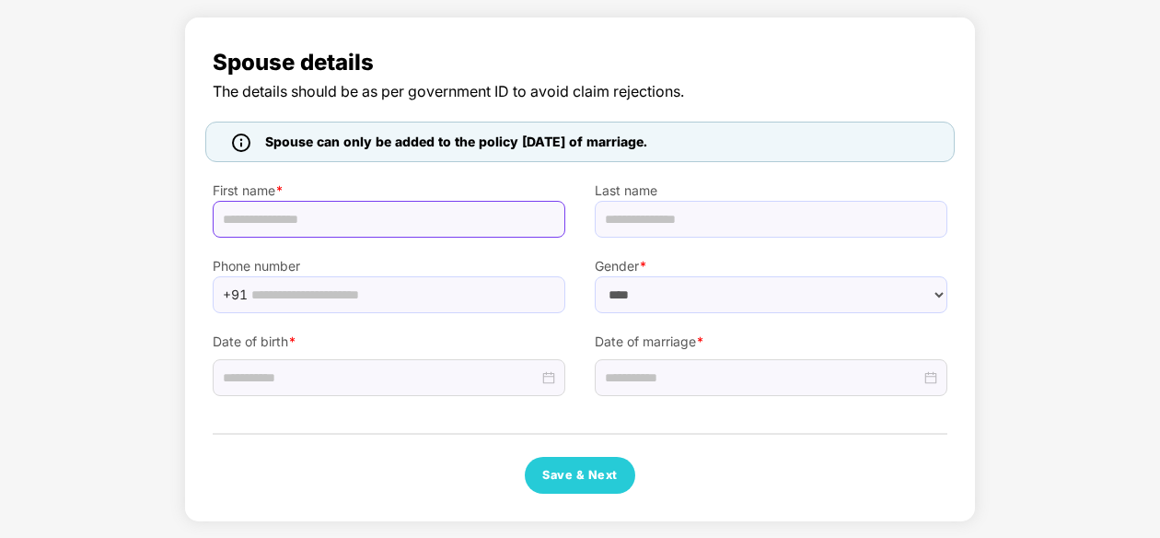
click at [282, 215] on input "text" at bounding box center [389, 219] width 353 height 37
type input "********"
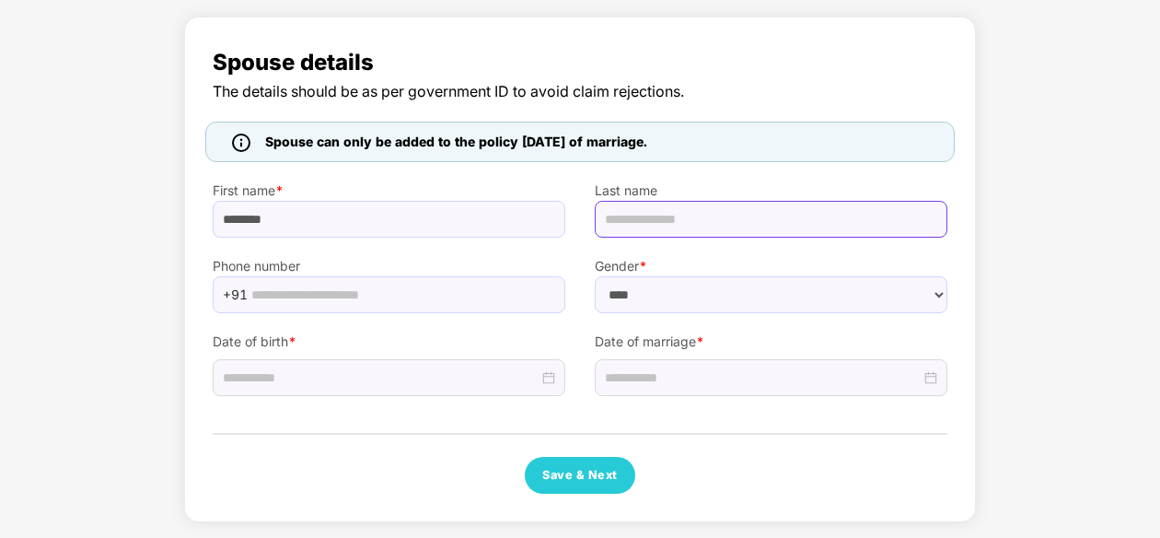
click at [697, 216] on input "text" at bounding box center [771, 219] width 353 height 37
click at [647, 220] on input "**********" at bounding box center [771, 219] width 353 height 37
type input "**********"
click at [387, 314] on div "Date of birth *" at bounding box center [389, 354] width 382 height 83
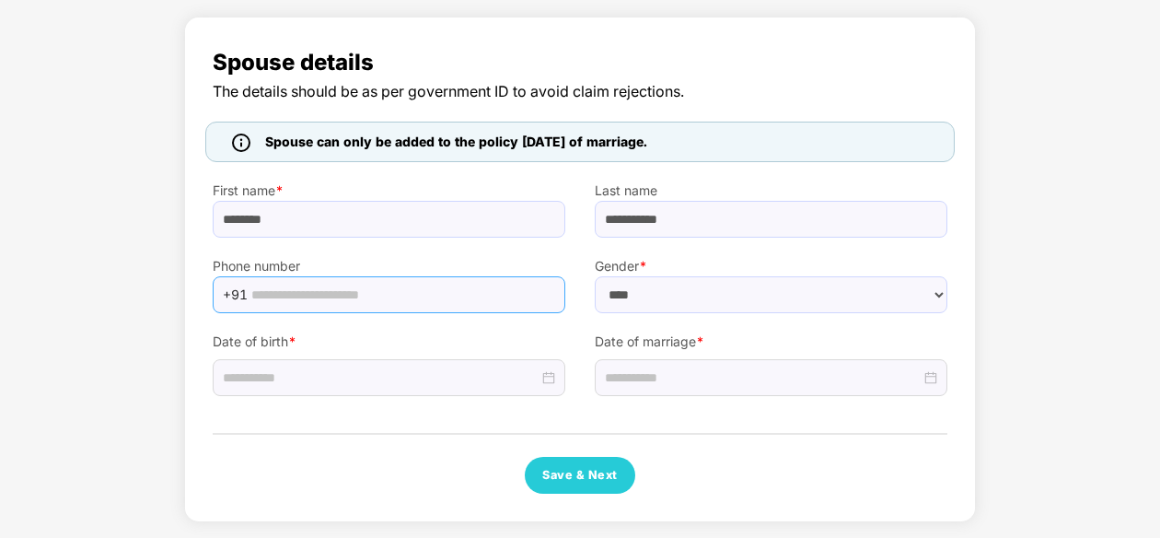
click at [290, 303] on input "text" at bounding box center [402, 295] width 303 height 28
type input "**********"
click at [634, 292] on select "****** **** ******" at bounding box center [771, 294] width 353 height 37
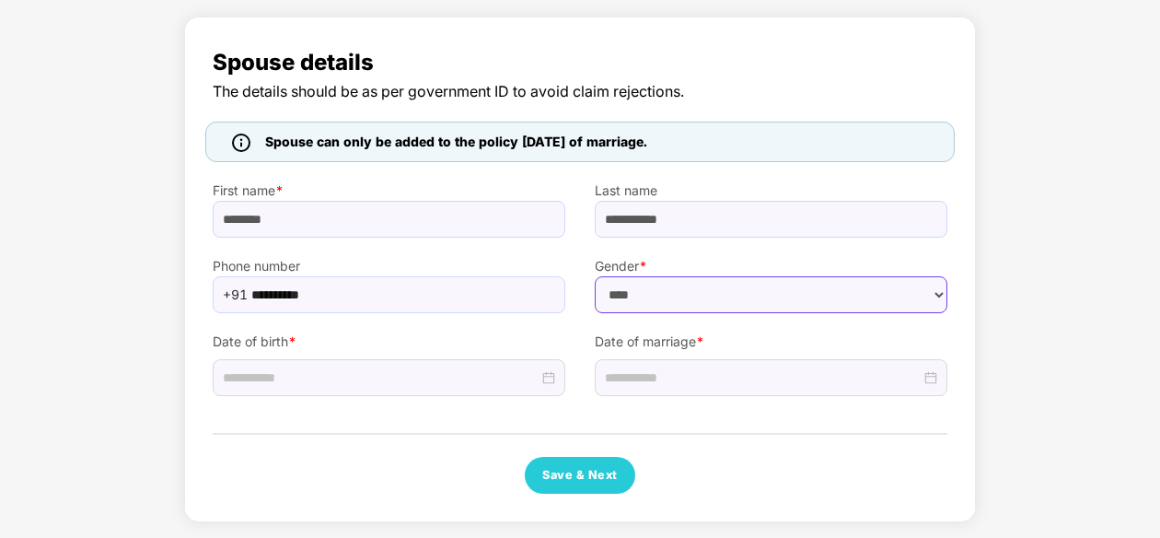
click at [632, 309] on select "****** **** ******" at bounding box center [771, 294] width 353 height 37
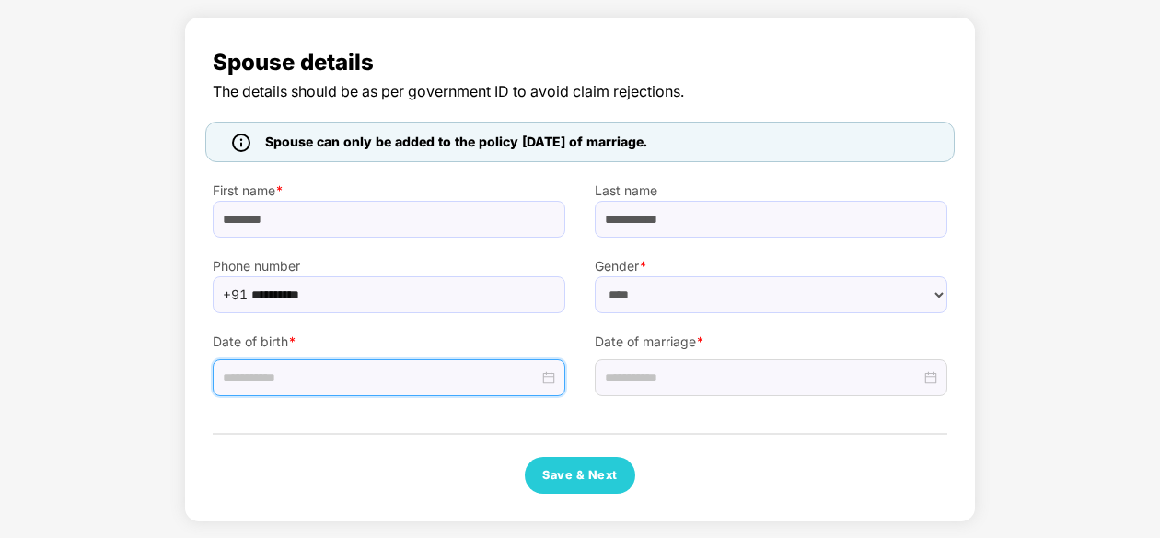
click at [319, 380] on input at bounding box center [381, 377] width 316 height 20
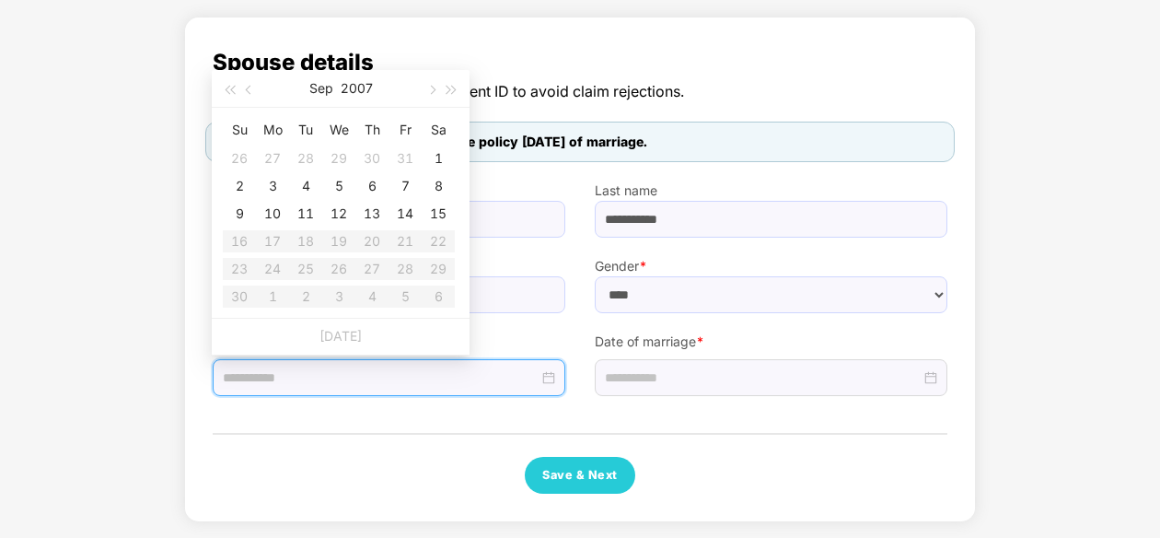
type input "**********"
click at [353, 89] on button "2007" at bounding box center [357, 88] width 32 height 37
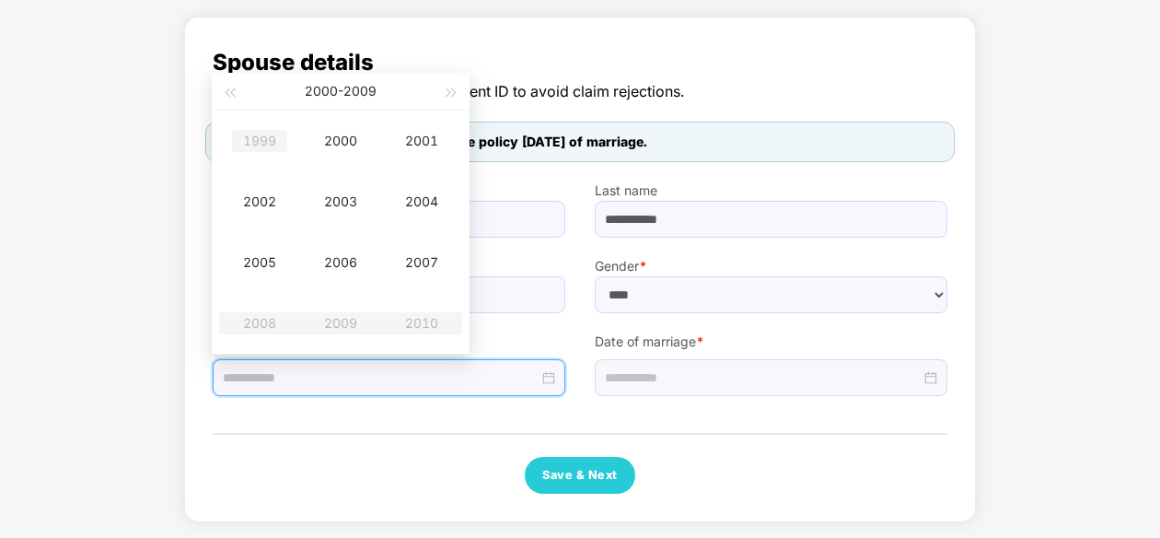
type input "**********"
click at [238, 98] on button "button" at bounding box center [229, 91] width 20 height 37
type input "**********"
click at [273, 210] on div "1992" at bounding box center [259, 202] width 55 height 22
type input "**********"
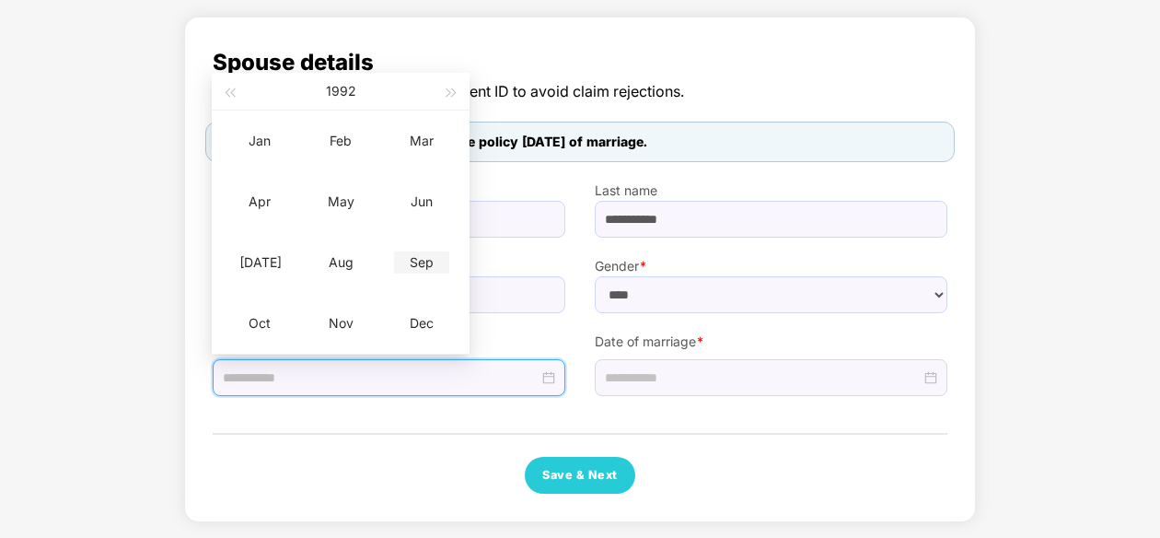
click at [418, 262] on div "Sep" at bounding box center [421, 262] width 55 height 22
type input "**********"
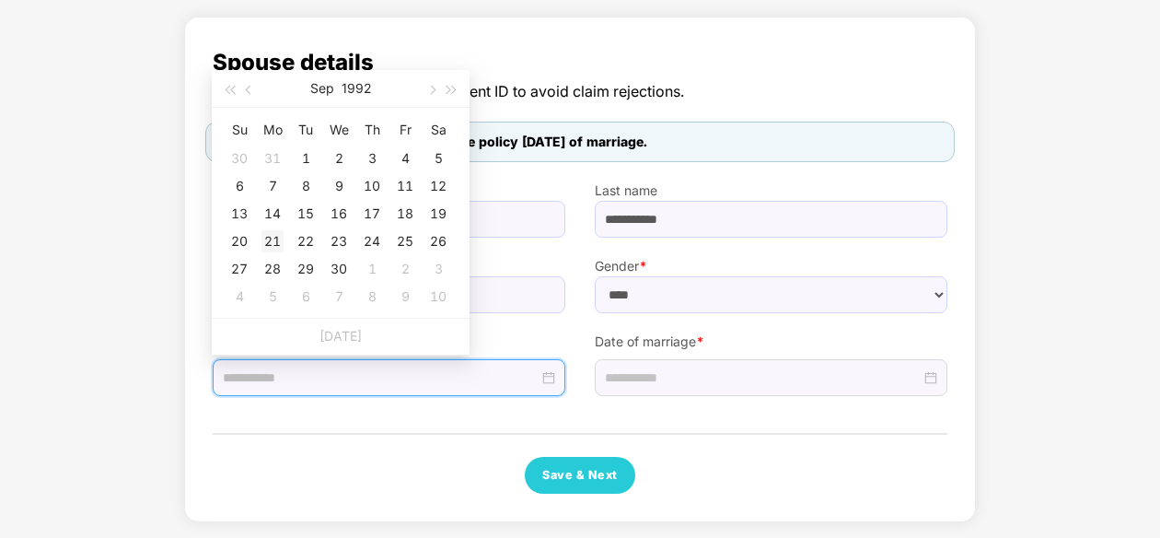
type input "**********"
click at [273, 241] on div "21" at bounding box center [273, 241] width 22 height 22
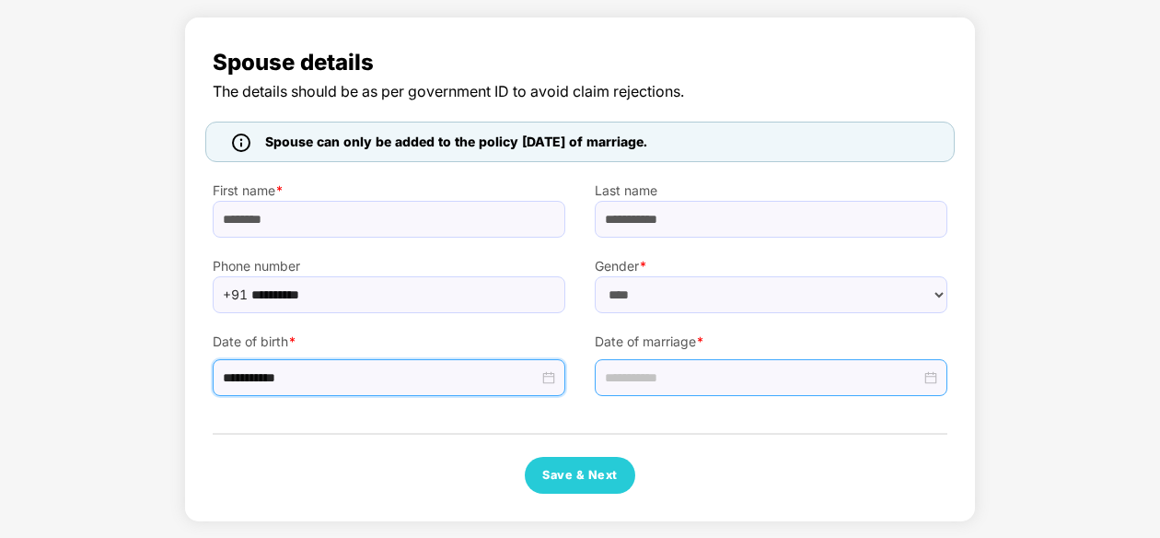
click at [687, 380] on input at bounding box center [763, 377] width 316 height 20
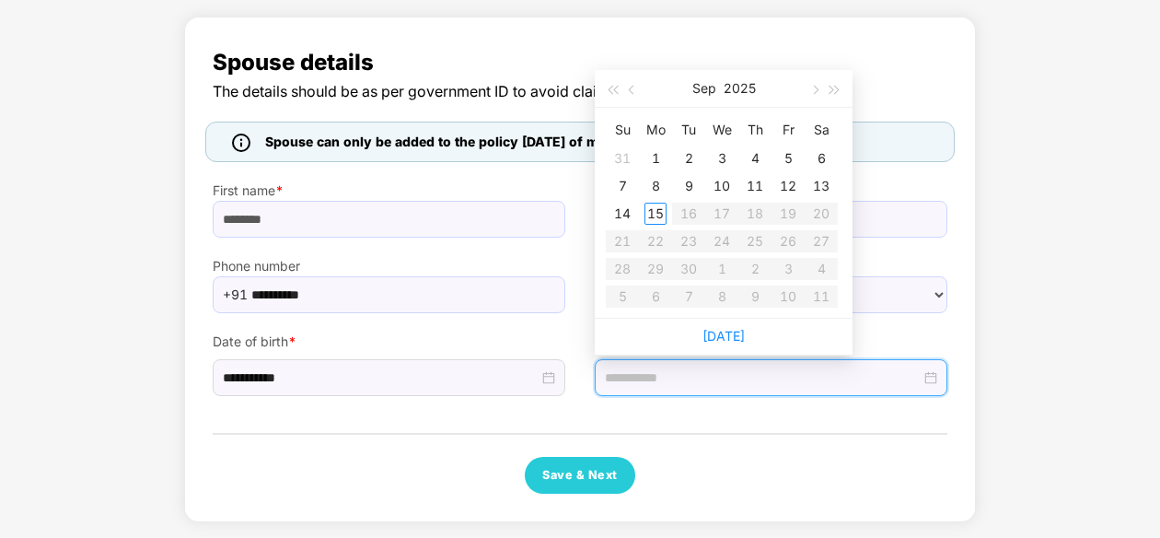
type input "**********"
click at [630, 84] on button "button" at bounding box center [632, 88] width 20 height 37
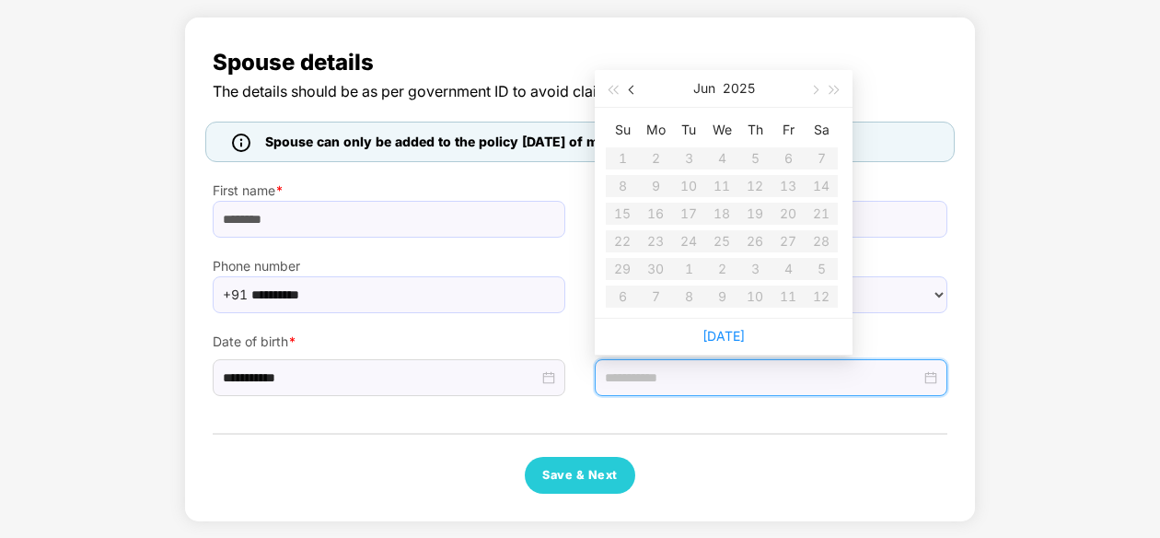
click at [630, 84] on button "button" at bounding box center [632, 88] width 20 height 37
click at [729, 265] on table "Su Mo Tu We Th Fr Sa 27 28 29 30 1 2 3 4 5 6 7 8 9 10 11 12 13 14 15 16 17 18 1…" at bounding box center [722, 212] width 232 height 195
click at [712, 270] on table "Su Mo Tu We Th Fr Sa 27 28 29 30 1 2 3 4 5 6 7 8 9 10 11 12 13 14 15 16 17 18 1…" at bounding box center [722, 212] width 232 height 195
click at [718, 277] on table "Su Mo Tu We Th Fr Sa 27 28 29 30 1 2 3 4 5 6 7 8 9 10 11 12 13 14 15 16 17 18 1…" at bounding box center [722, 212] width 232 height 195
click at [719, 272] on table "Su Mo Tu We Th Fr Sa 27 28 29 30 1 2 3 4 5 6 7 8 9 10 11 12 13 14 15 16 17 18 1…" at bounding box center [722, 212] width 232 height 195
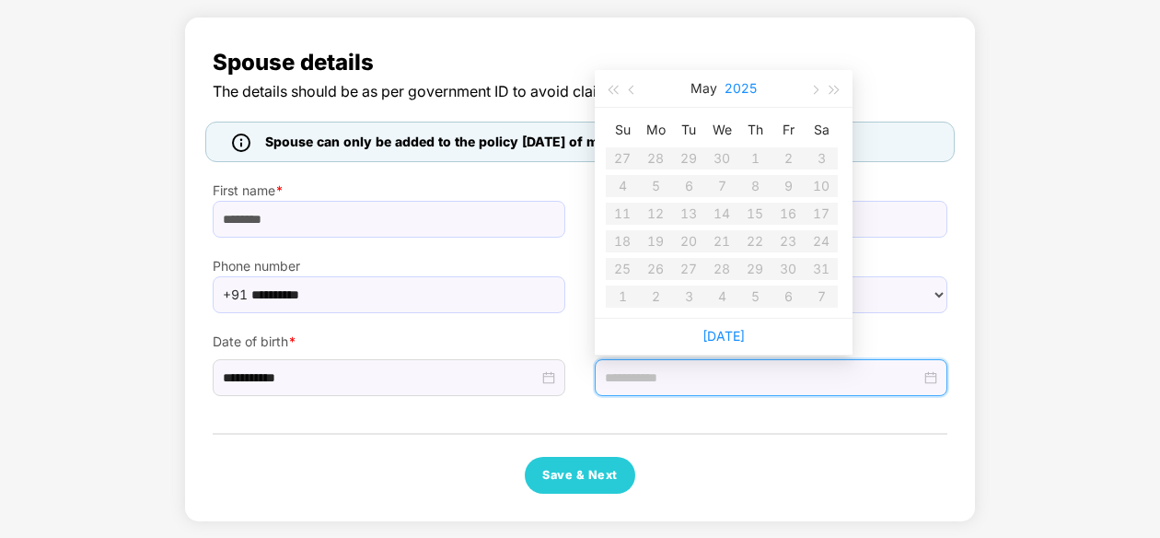
click at [736, 87] on button "2025" at bounding box center [741, 88] width 32 height 37
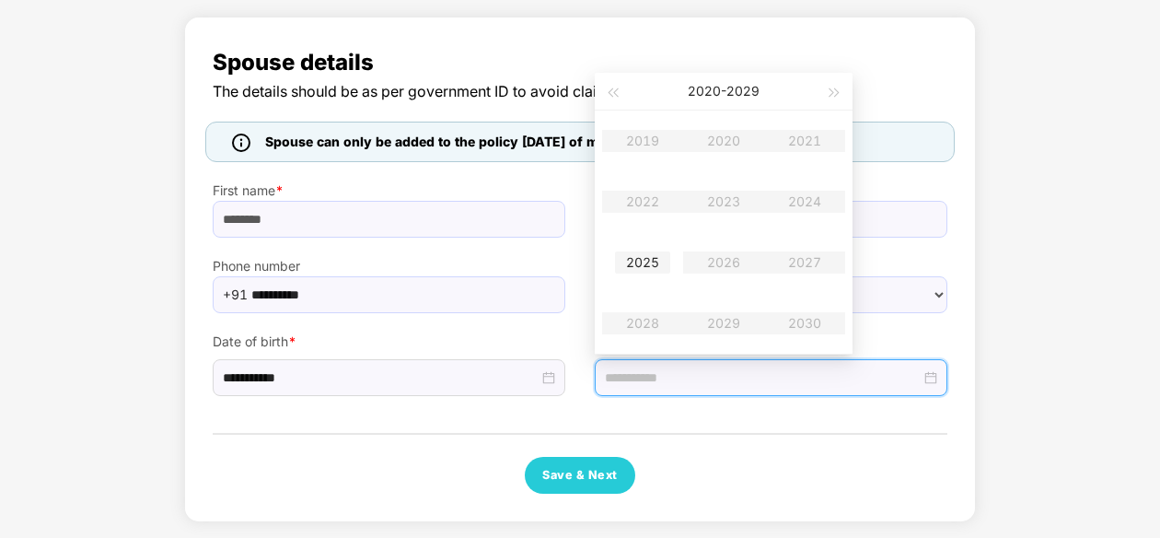
type input "**********"
click at [625, 255] on div "2025" at bounding box center [642, 262] width 55 height 22
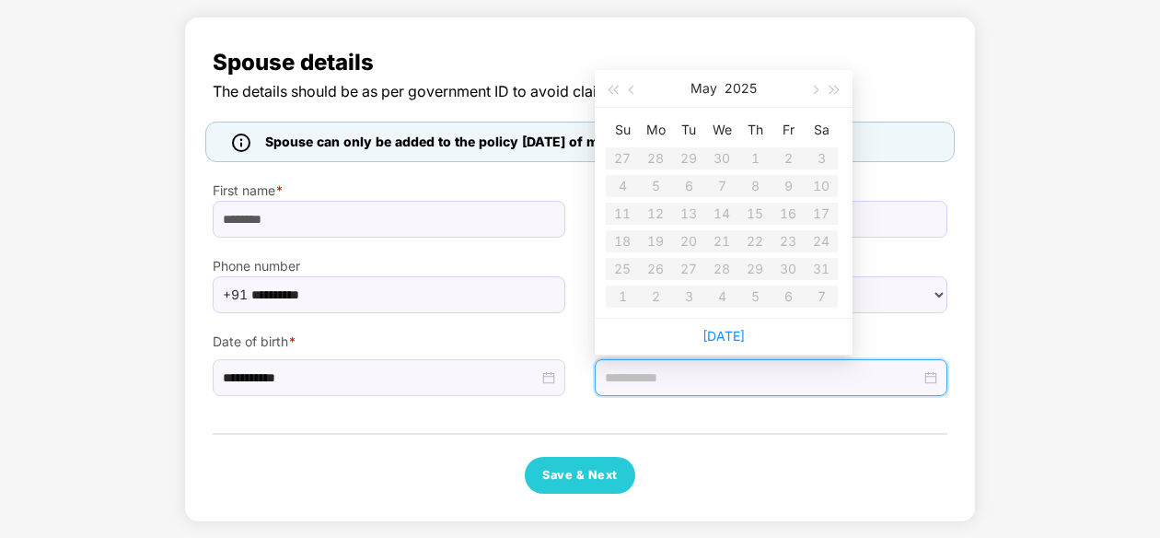
click at [723, 264] on table "Su Mo Tu We Th Fr Sa 27 28 29 30 1 2 3 4 5 6 7 8 9 10 11 12 13 14 15 16 17 18 1…" at bounding box center [722, 212] width 232 height 195
click at [959, 285] on div "Gender * ****** **** ******" at bounding box center [771, 276] width 382 height 76
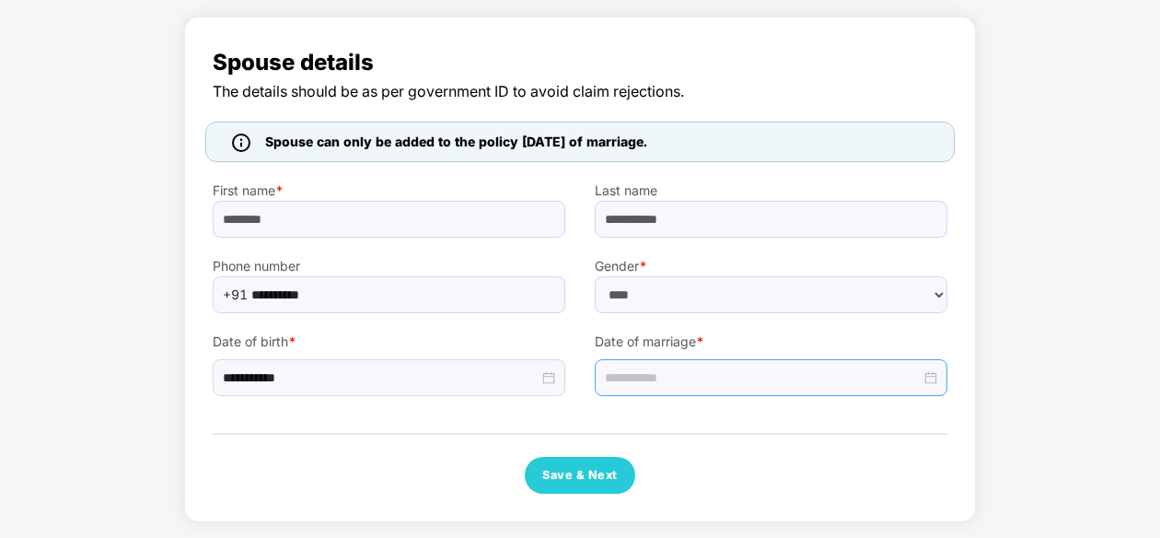
click at [939, 380] on div at bounding box center [771, 377] width 353 height 37
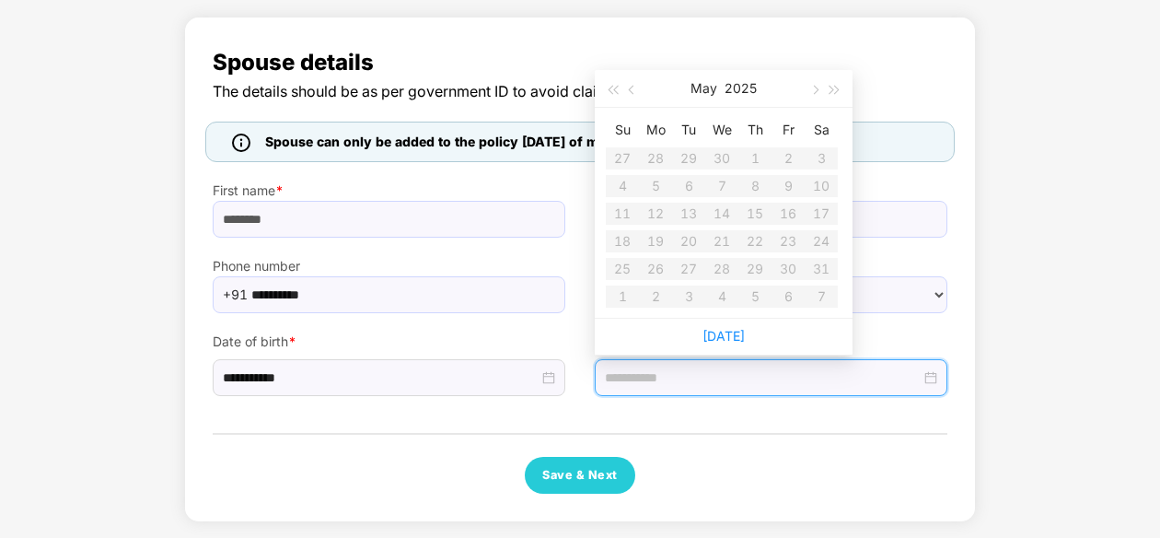
click at [715, 261] on table "Su Mo Tu We Th Fr Sa 27 28 29 30 1 2 3 4 5 6 7 8 9 10 11 12 13 14 15 16 17 18 1…" at bounding box center [722, 212] width 232 height 195
click at [730, 266] on table "Su Mo Tu We Th Fr Sa 27 28 29 30 1 2 3 4 5 6 7 8 9 10 11 12 13 14 15 16 17 18 1…" at bounding box center [722, 212] width 232 height 195
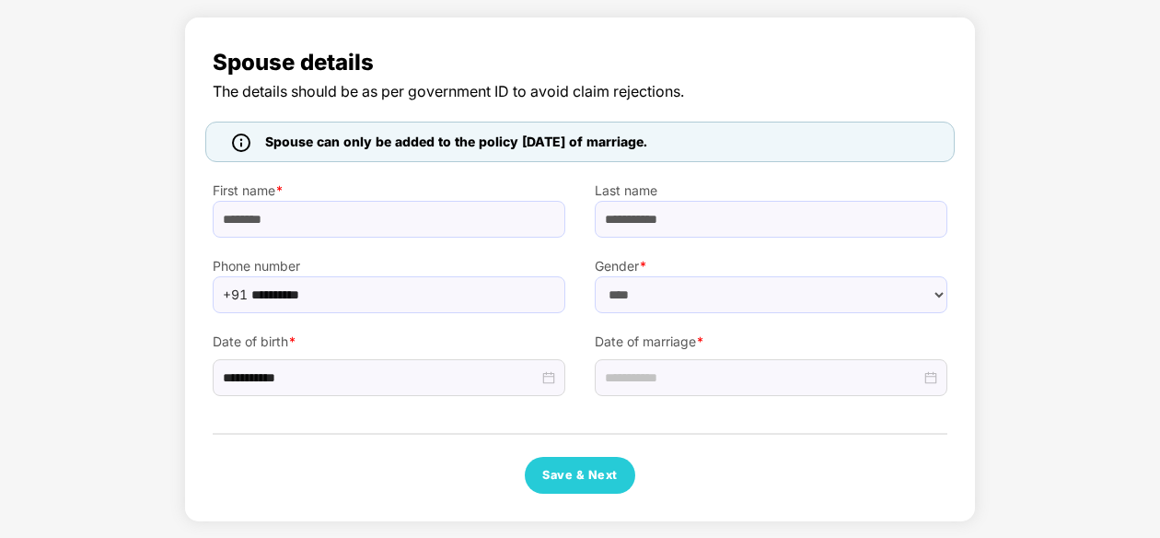
drag, startPoint x: 686, startPoint y: 412, endPoint x: 771, endPoint y: 413, distance: 84.7
click at [681, 412] on div "**********" at bounding box center [580, 269] width 735 height 448
click at [565, 469] on button "Save & Next" at bounding box center [580, 475] width 110 height 37
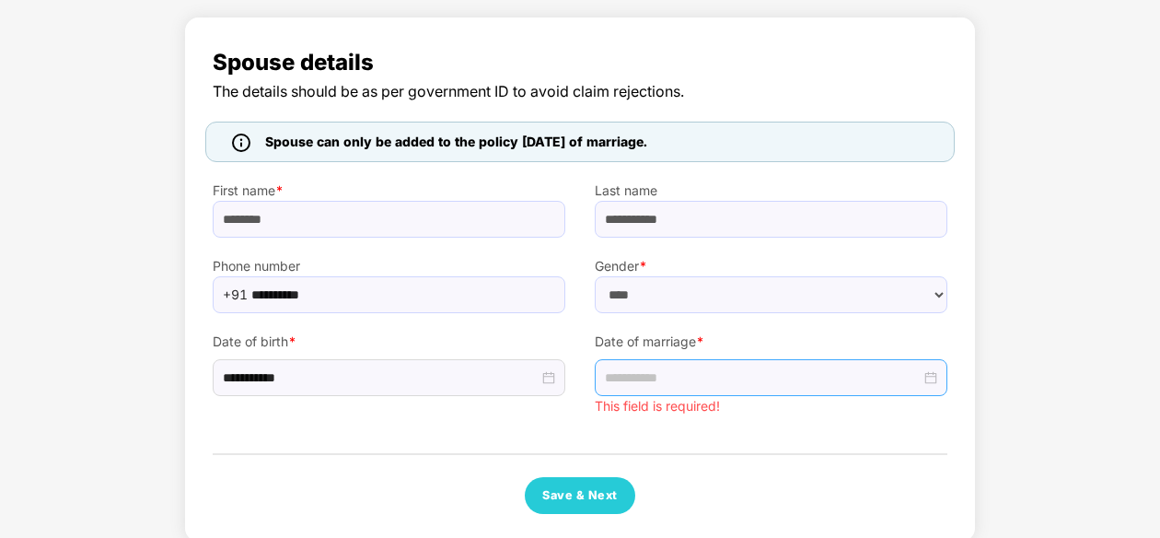
click at [797, 388] on div at bounding box center [771, 377] width 353 height 37
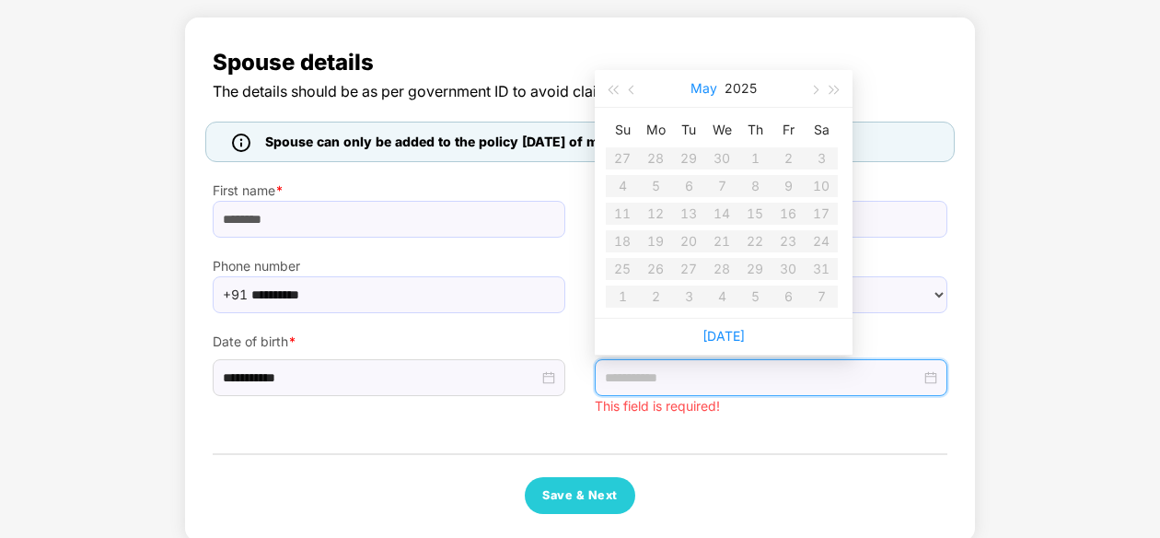
click at [700, 81] on button "May" at bounding box center [704, 88] width 27 height 37
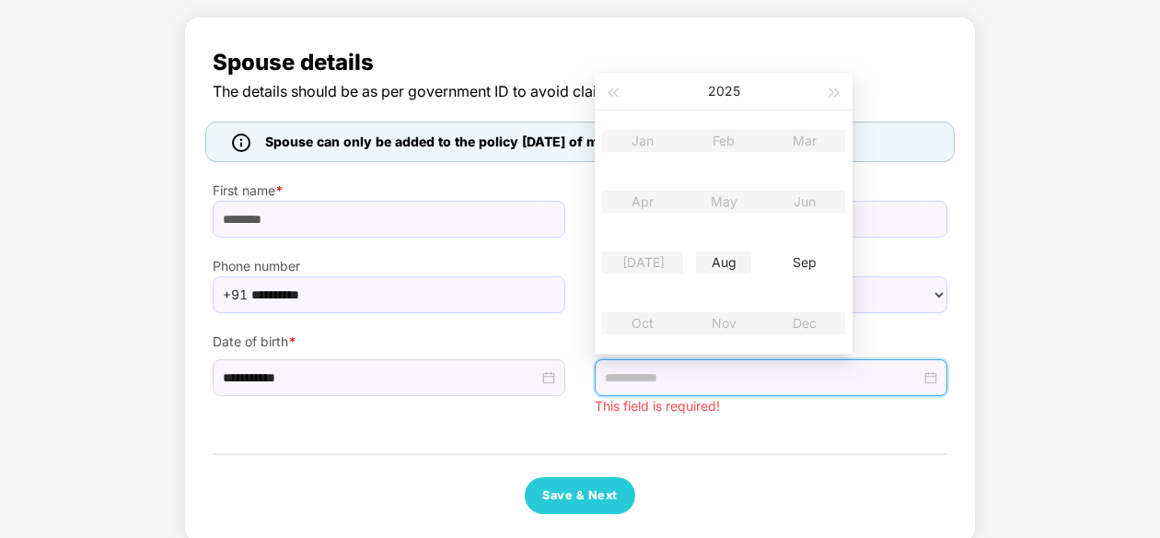
type input "**********"
click at [733, 207] on table "Jan Feb Mar Apr May Jun [DATE] Aug Sep Oct Nov Dec" at bounding box center [723, 231] width 243 height 243
click at [727, 205] on table "Jan Feb Mar Apr May Jun [DATE] Aug Sep Oct Nov Dec" at bounding box center [723, 231] width 243 height 243
click at [602, 93] on button "button" at bounding box center [612, 91] width 20 height 37
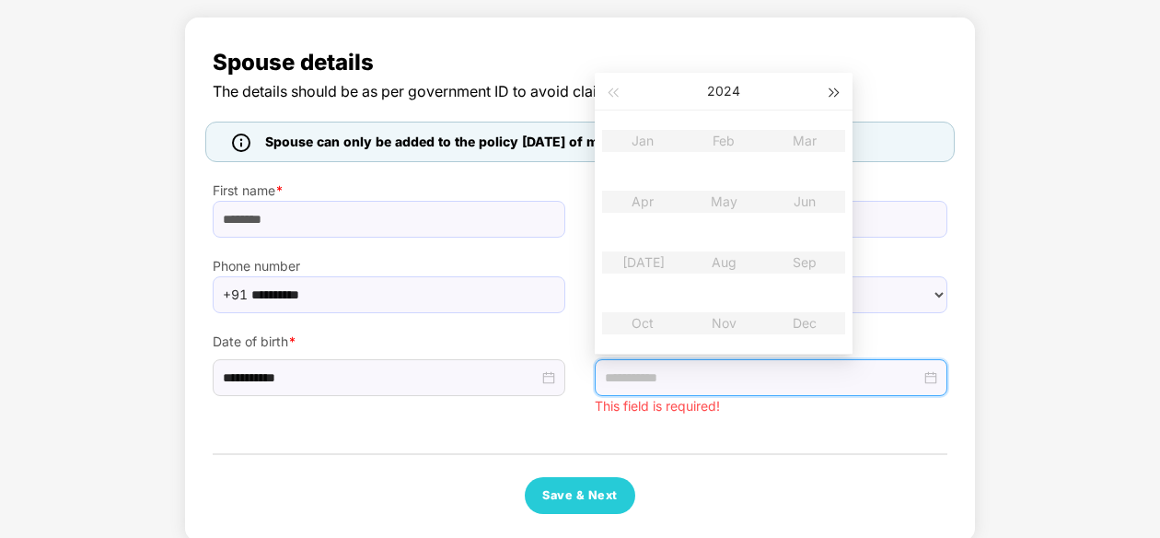
click at [831, 94] on span "button" at bounding box center [835, 92] width 9 height 9
type input "**********"
click at [718, 204] on table "Jan Feb Mar Apr May Jun [DATE] Aug Sep Oct Nov Dec" at bounding box center [723, 231] width 243 height 243
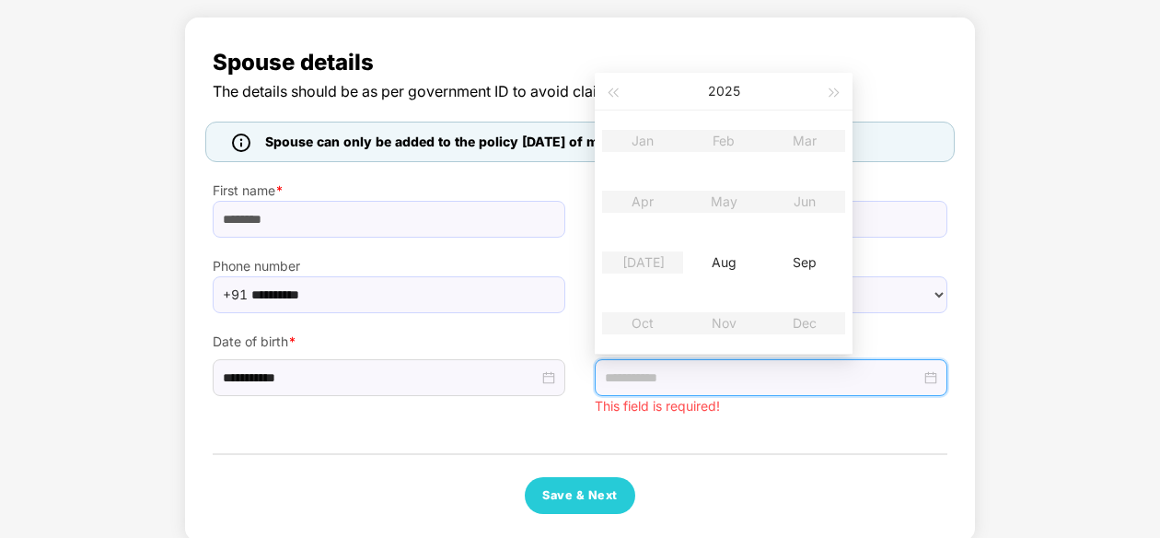
click at [718, 204] on table "Jan Feb Mar Apr May Jun [DATE] Aug Sep Oct Nov Dec" at bounding box center [723, 231] width 243 height 243
type input "**********"
click at [731, 393] on div at bounding box center [771, 377] width 353 height 37
click at [658, 460] on div "**********" at bounding box center [580, 279] width 735 height 469
